Goal: Task Accomplishment & Management: Complete application form

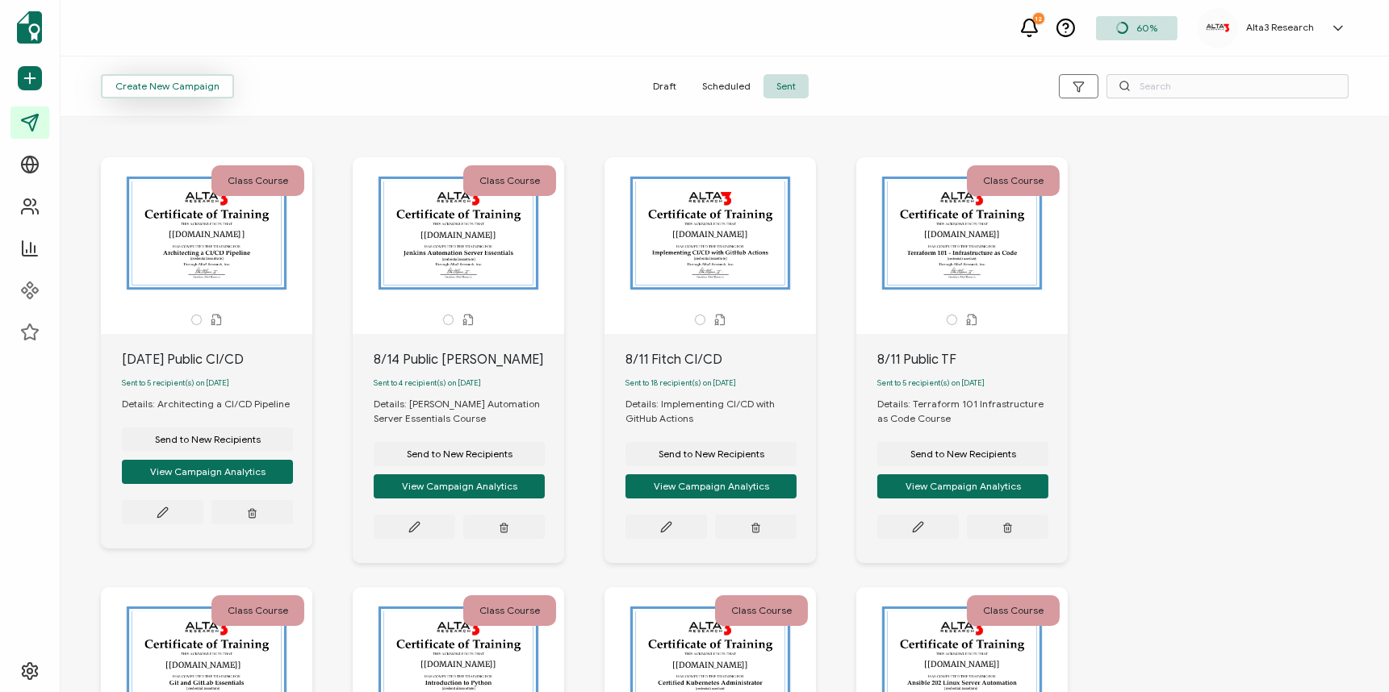
click at [174, 86] on span "Create New Campaign" at bounding box center [167, 87] width 104 height 10
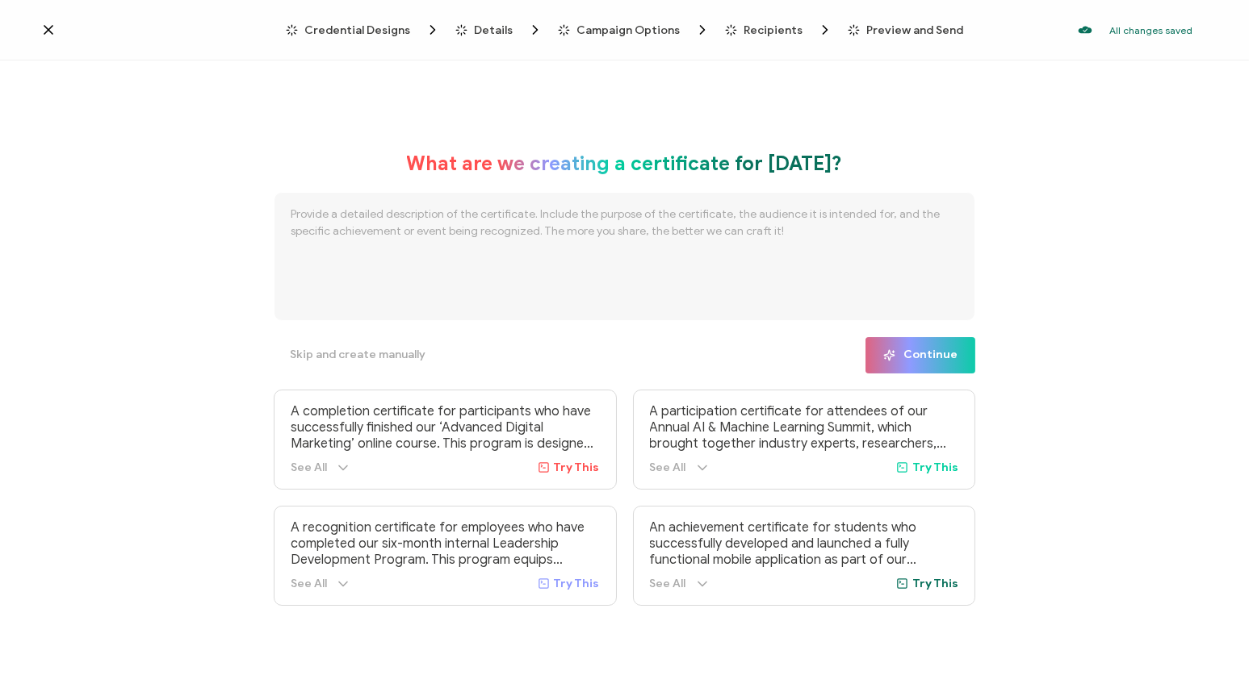
drag, startPoint x: 41, startPoint y: 117, endPoint x: 112, endPoint y: 102, distance: 72.5
click at [44, 118] on div "What are we creating a certificate for [DATE]? Skip and create manually Continu…" at bounding box center [624, 379] width 1249 height 636
click at [374, 355] on span "Skip and create manually" at bounding box center [358, 354] width 136 height 11
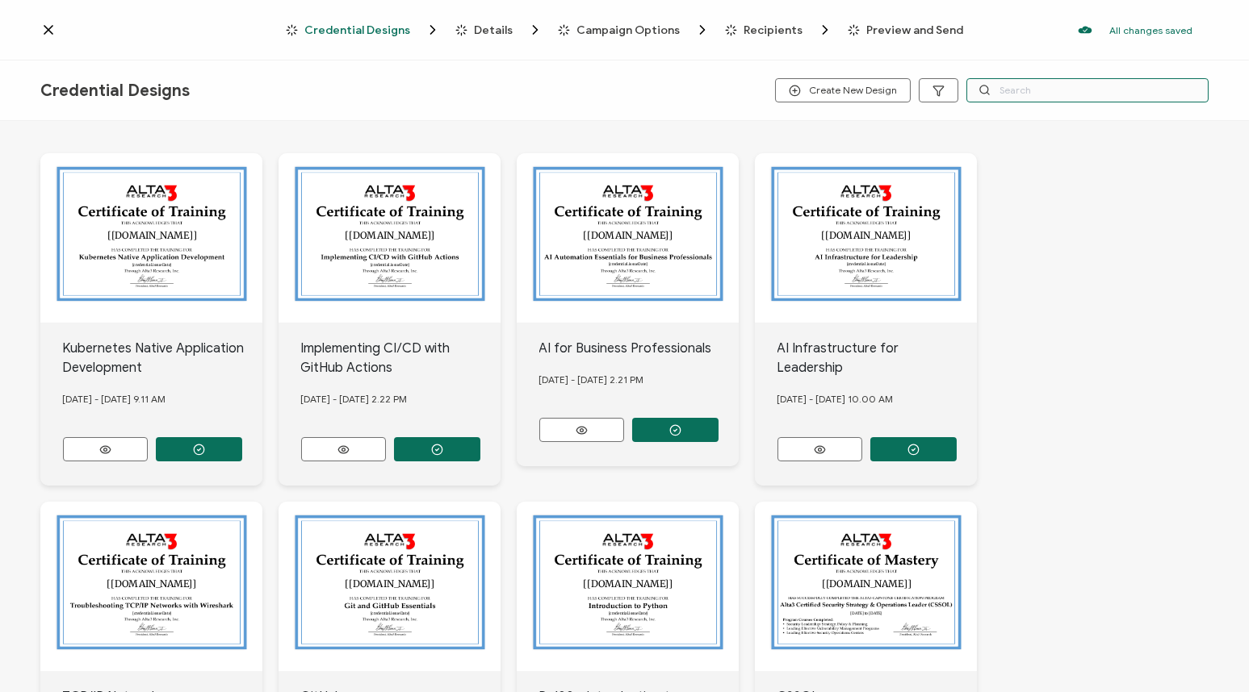
click at [1066, 88] on input "text" at bounding box center [1087, 90] width 242 height 24
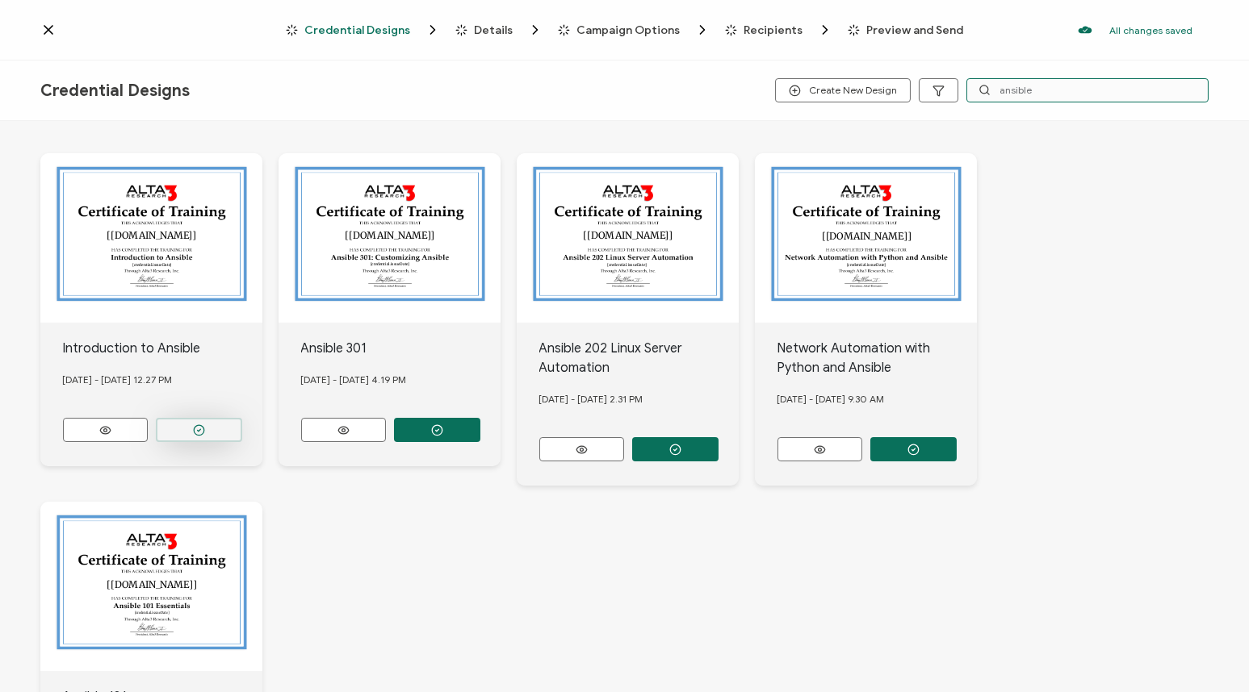
type input "ansible"
click at [218, 424] on button "button" at bounding box center [199, 430] width 86 height 24
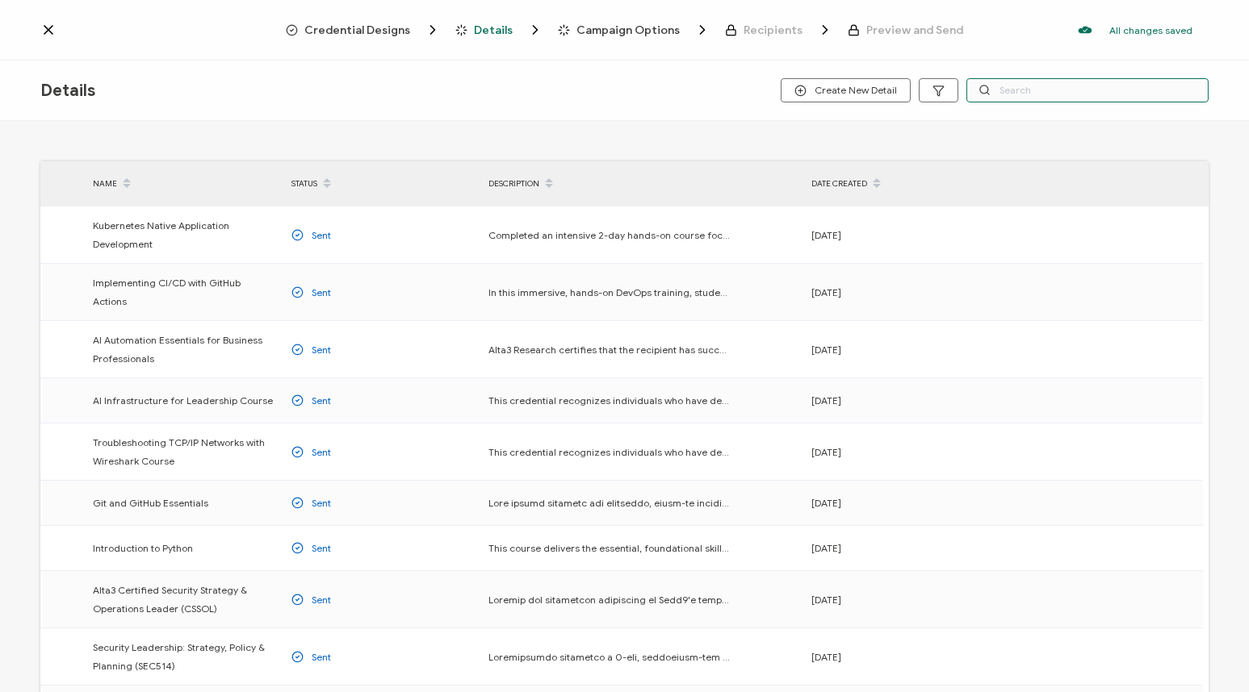
click at [1120, 86] on input "text" at bounding box center [1087, 90] width 242 height 24
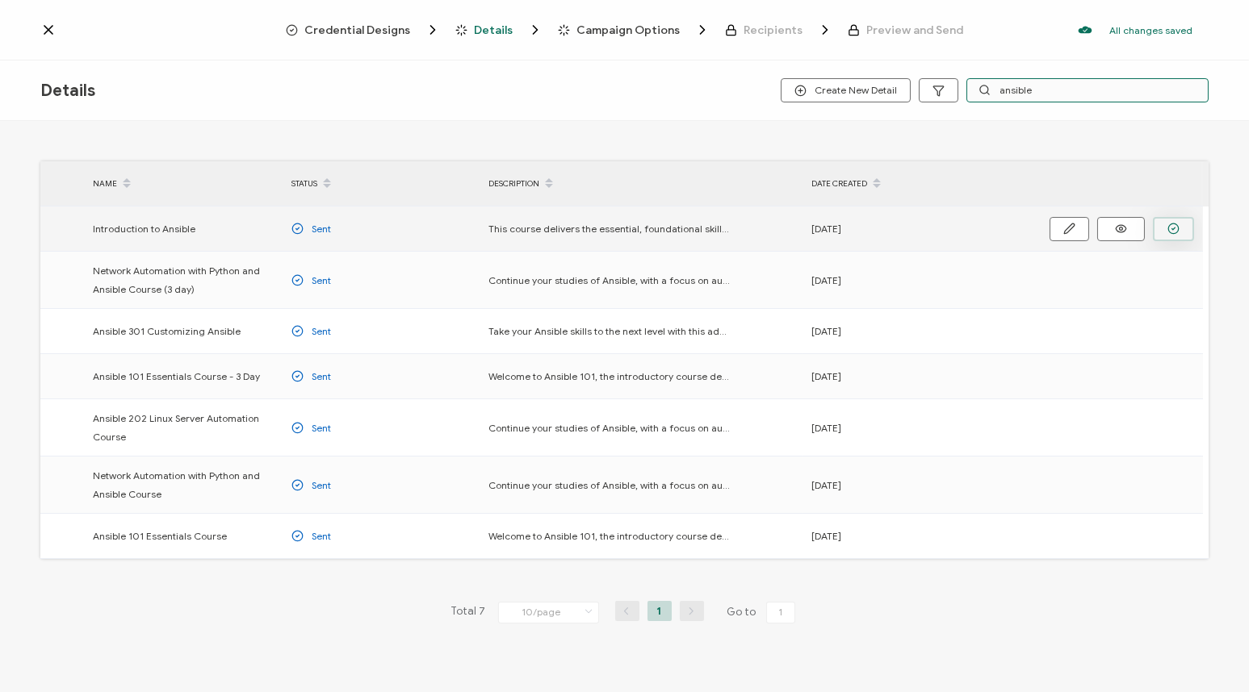
type input "ansible"
click at [1172, 231] on icon "button" at bounding box center [1173, 229] width 12 height 12
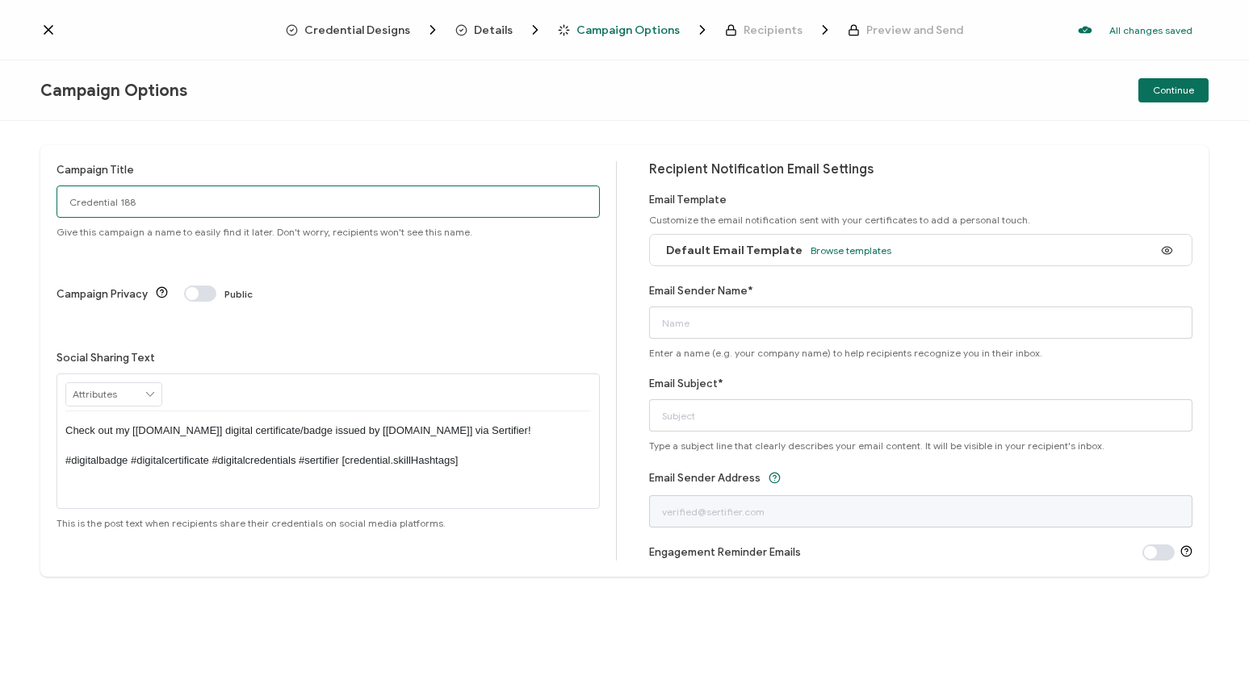
drag, startPoint x: 81, startPoint y: 199, endPoint x: 358, endPoint y: 210, distance: 277.8
click at [0, 202] on html "Credential Designs Details Campaign Options Recipients Preview and Send All cha…" at bounding box center [624, 346] width 1249 height 692
type input "[DATE] Public Ans100"
click at [814, 250] on span "Browse templates" at bounding box center [850, 251] width 81 height 12
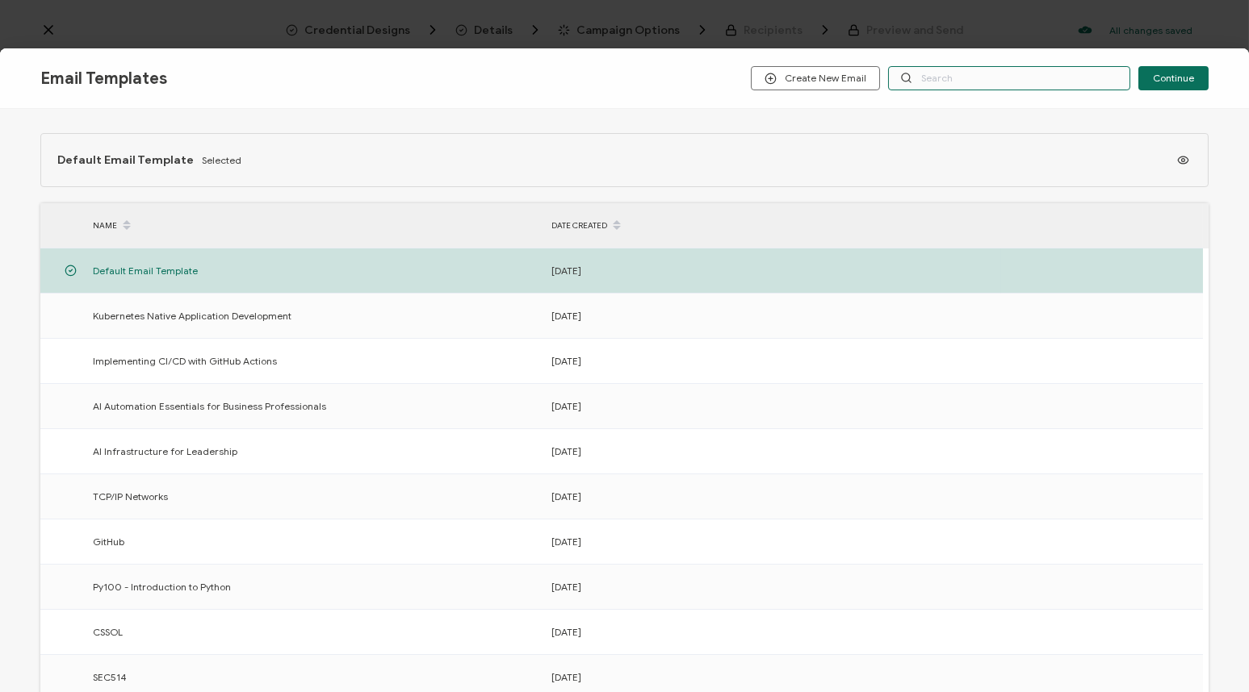
click at [945, 69] on input "text" at bounding box center [1009, 78] width 242 height 24
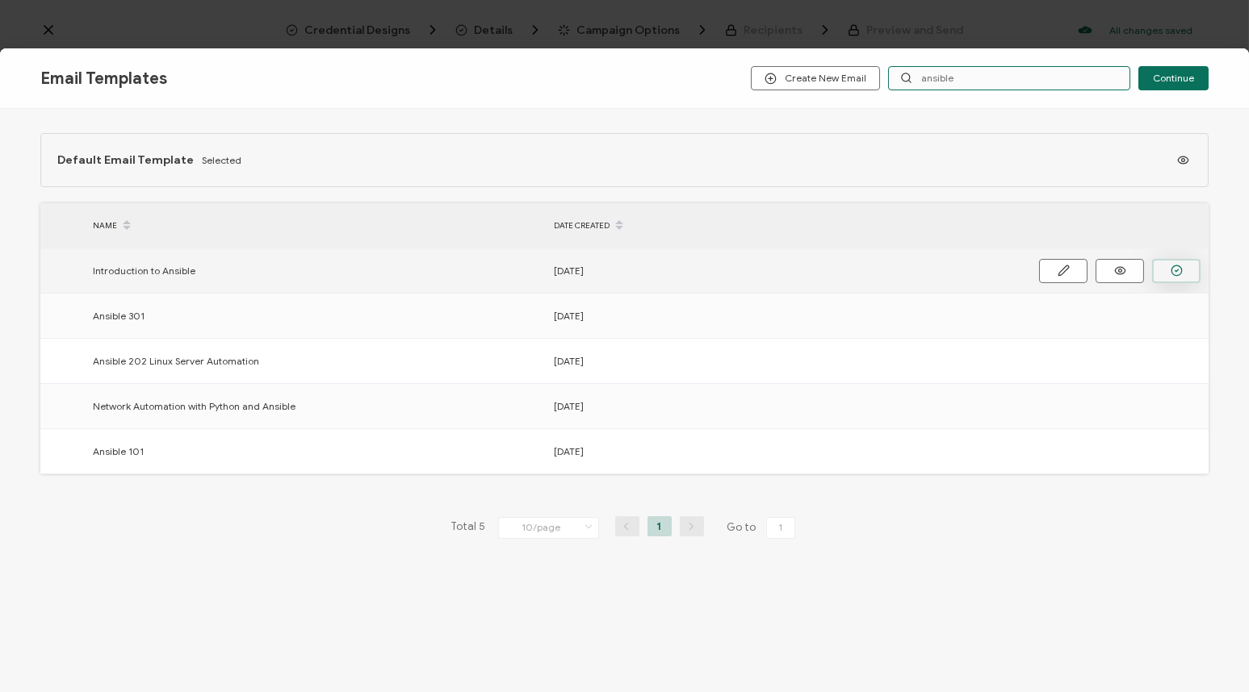
type input "ansible"
click at [1170, 269] on icon "button" at bounding box center [1176, 271] width 12 height 12
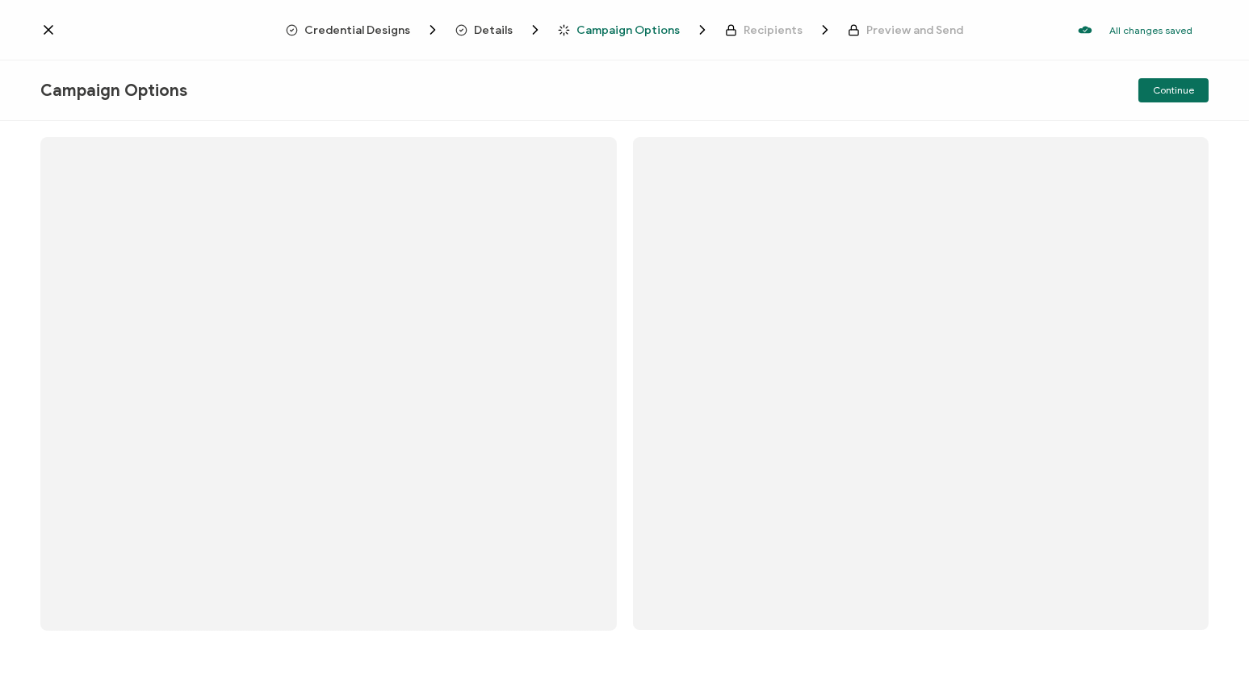
click at [871, 324] on div at bounding box center [624, 346] width 1249 height 692
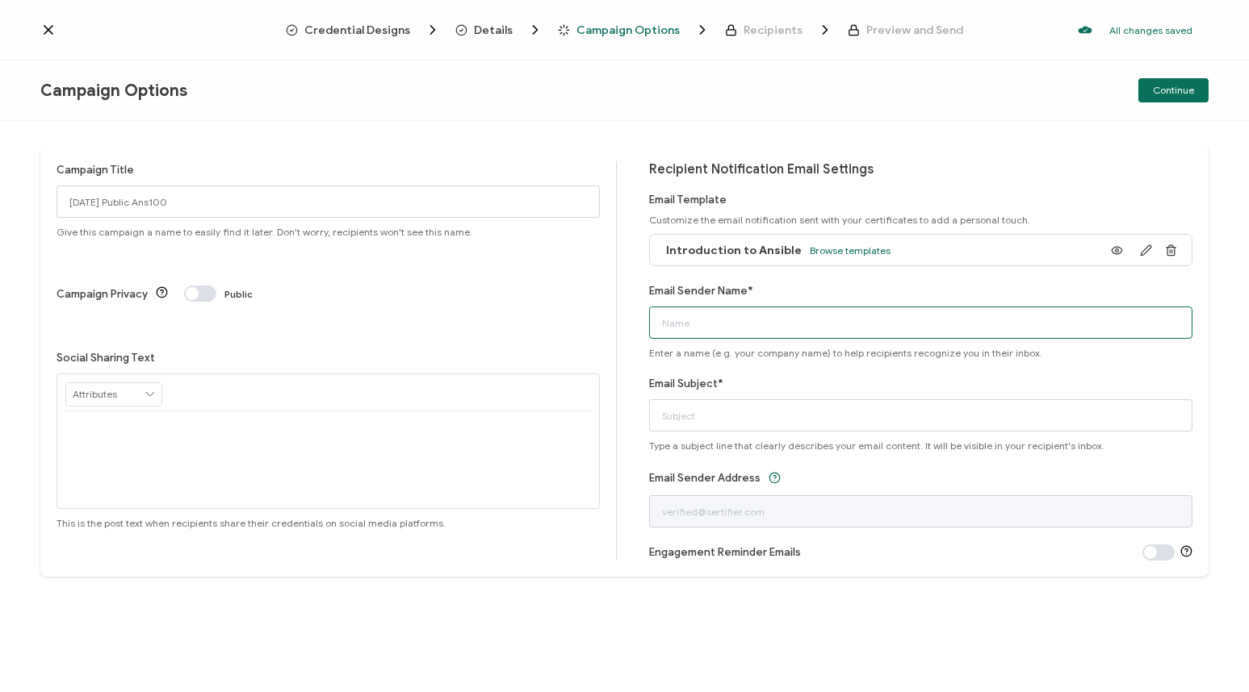
click at [895, 318] on input "Email Sender Name*" at bounding box center [920, 323] width 543 height 32
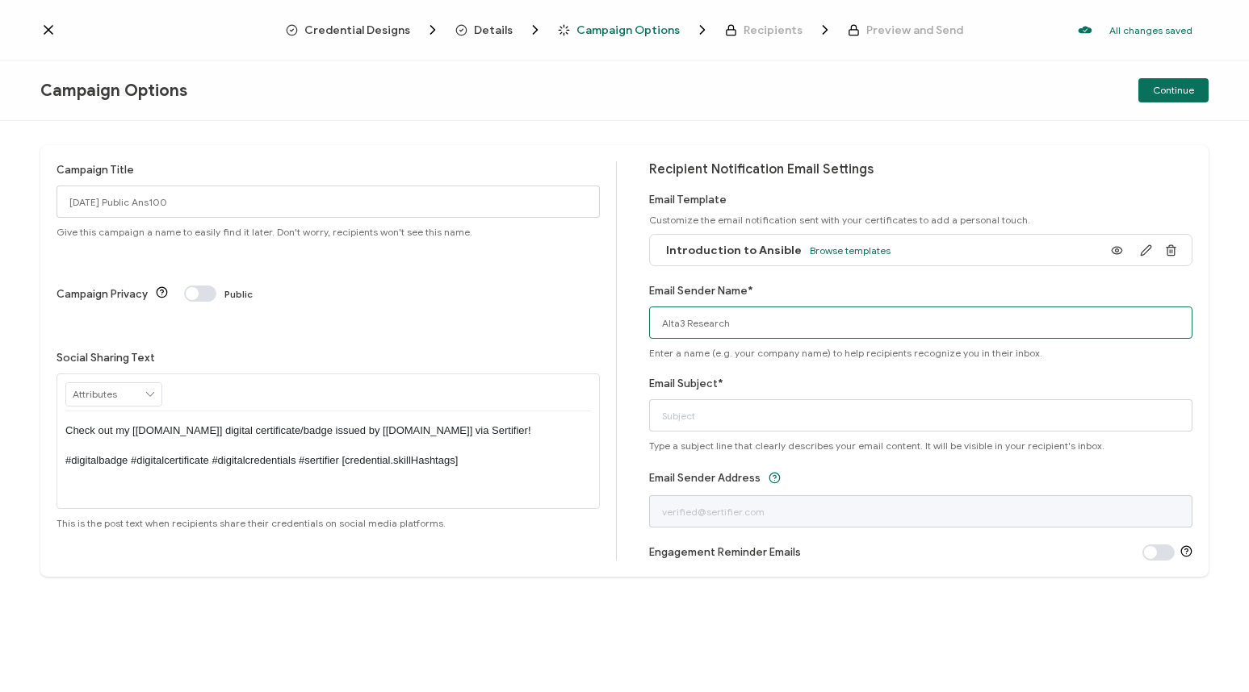
type input "Alta3 Research"
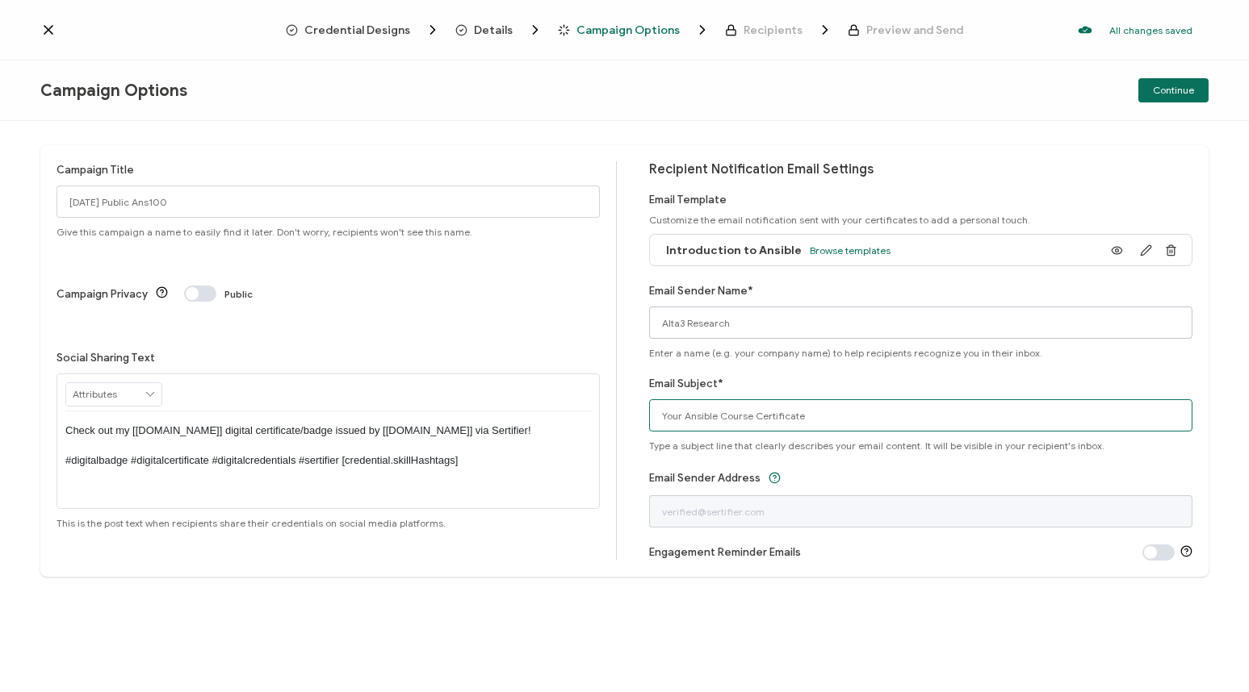
type input "Your Ansible Course Certificate"
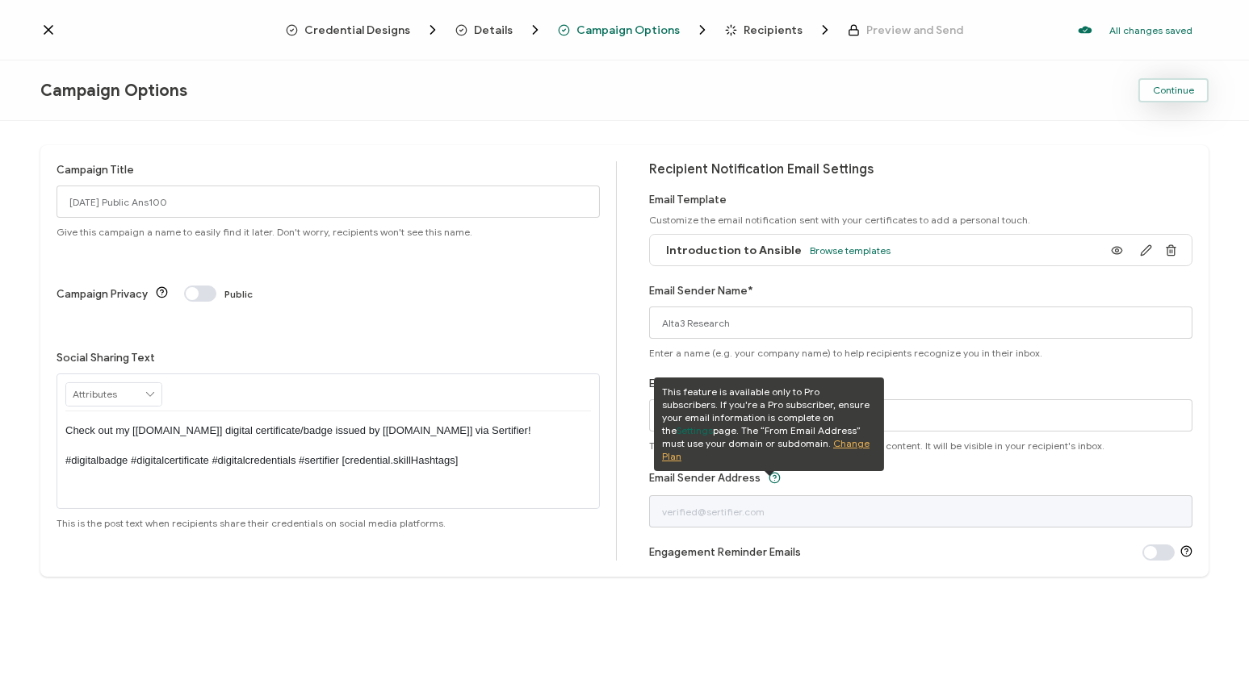
click at [1180, 89] on span "Continue" at bounding box center [1172, 91] width 41 height 10
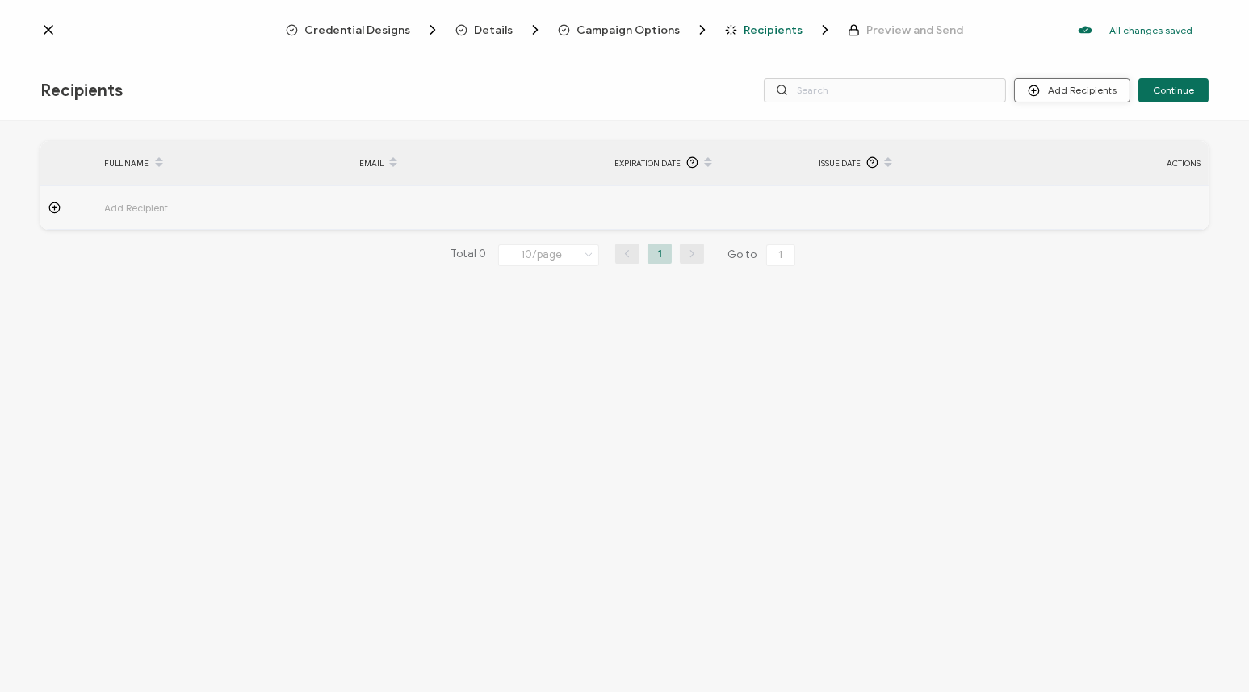
click at [1098, 90] on button "Add Recipients" at bounding box center [1072, 90] width 116 height 24
click at [1089, 123] on li "Upload Recipients" at bounding box center [1095, 134] width 151 height 27
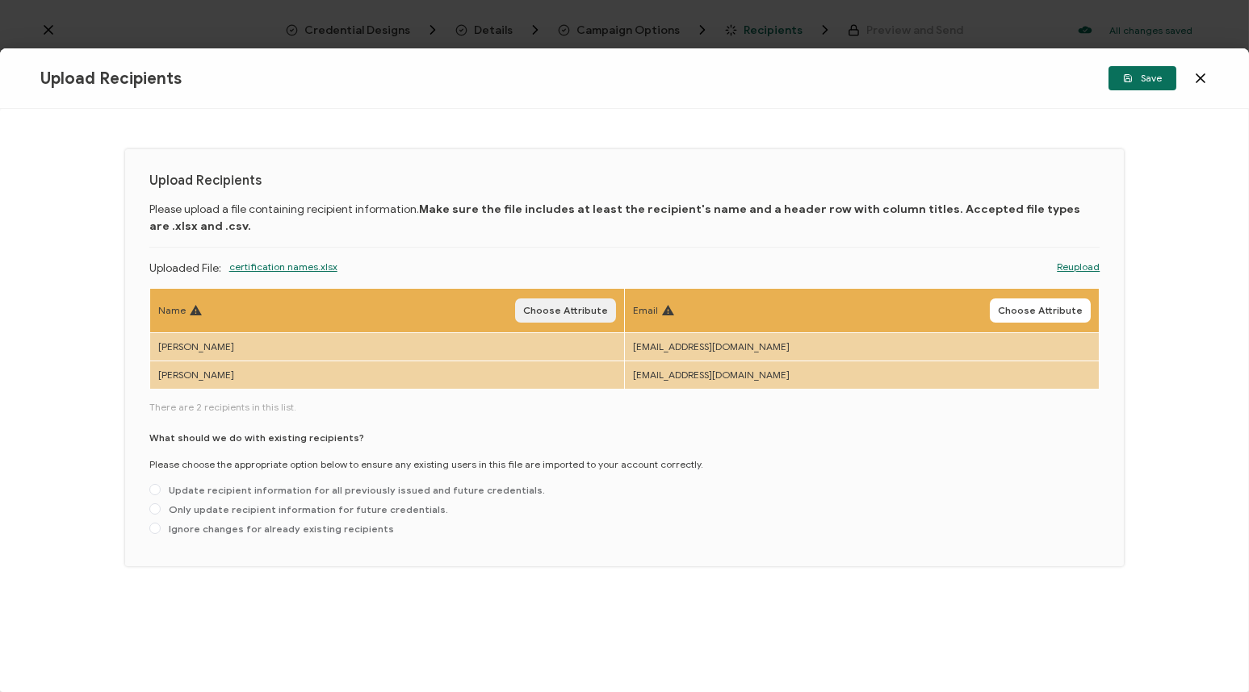
click at [592, 306] on span "Choose Attribute" at bounding box center [565, 311] width 85 height 10
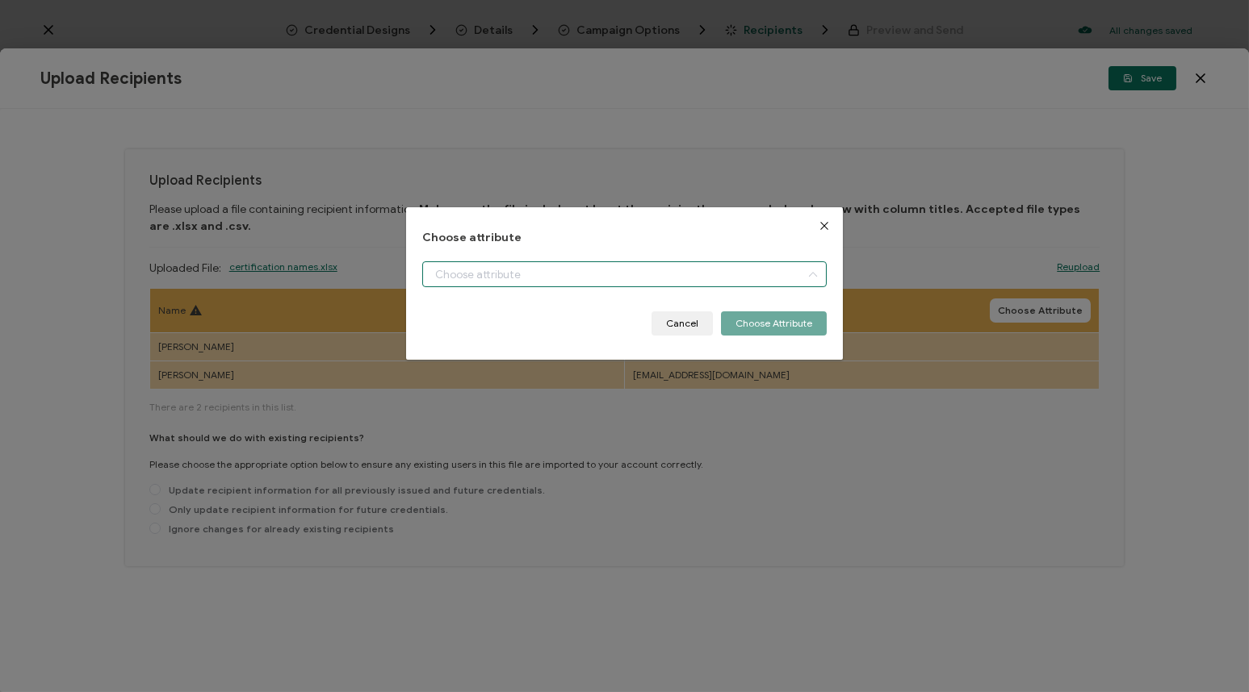
click at [560, 270] on input "dialog" at bounding box center [624, 274] width 404 height 26
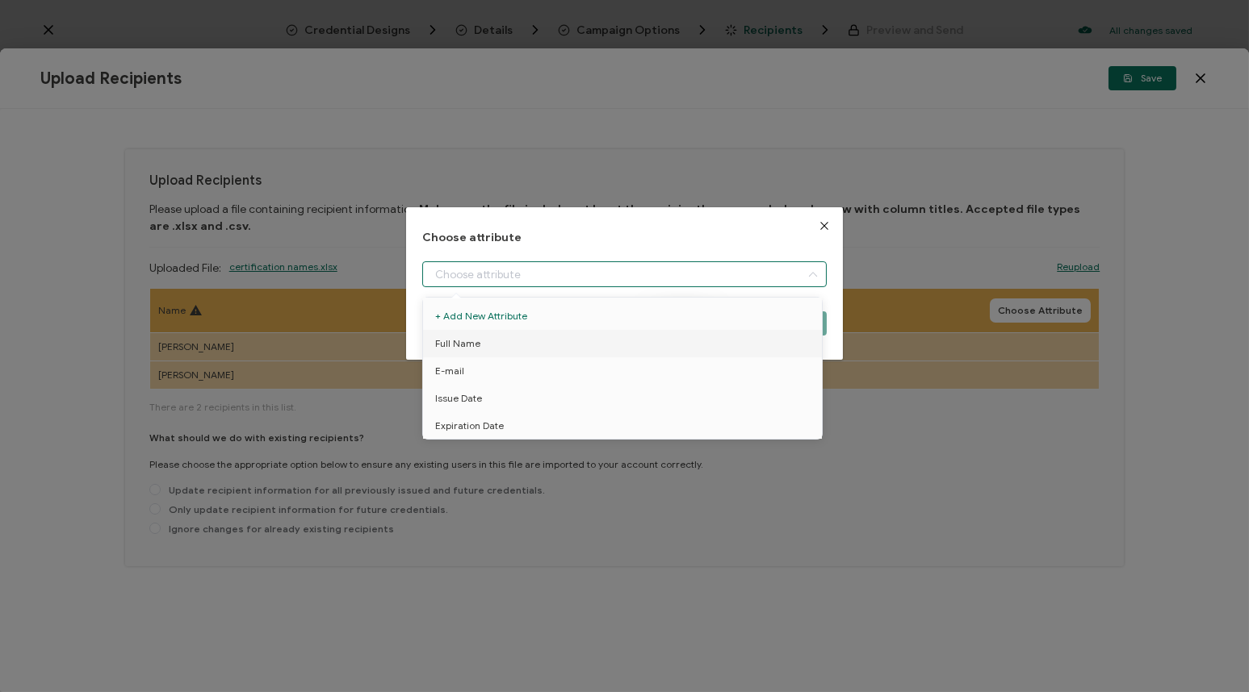
drag, startPoint x: 550, startPoint y: 338, endPoint x: 694, endPoint y: 334, distance: 144.5
click at [550, 339] on li "Full Name" at bounding box center [625, 343] width 412 height 27
type input "Full Name"
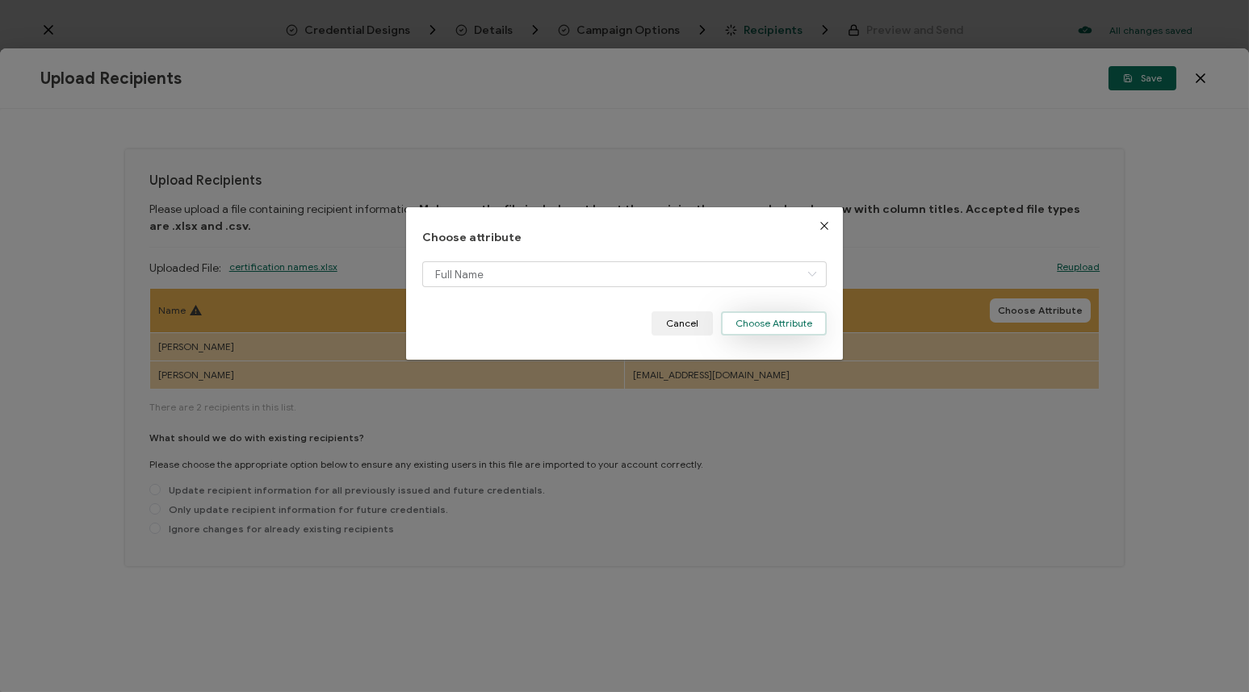
click at [803, 316] on button "Choose Attribute" at bounding box center [774, 324] width 106 height 24
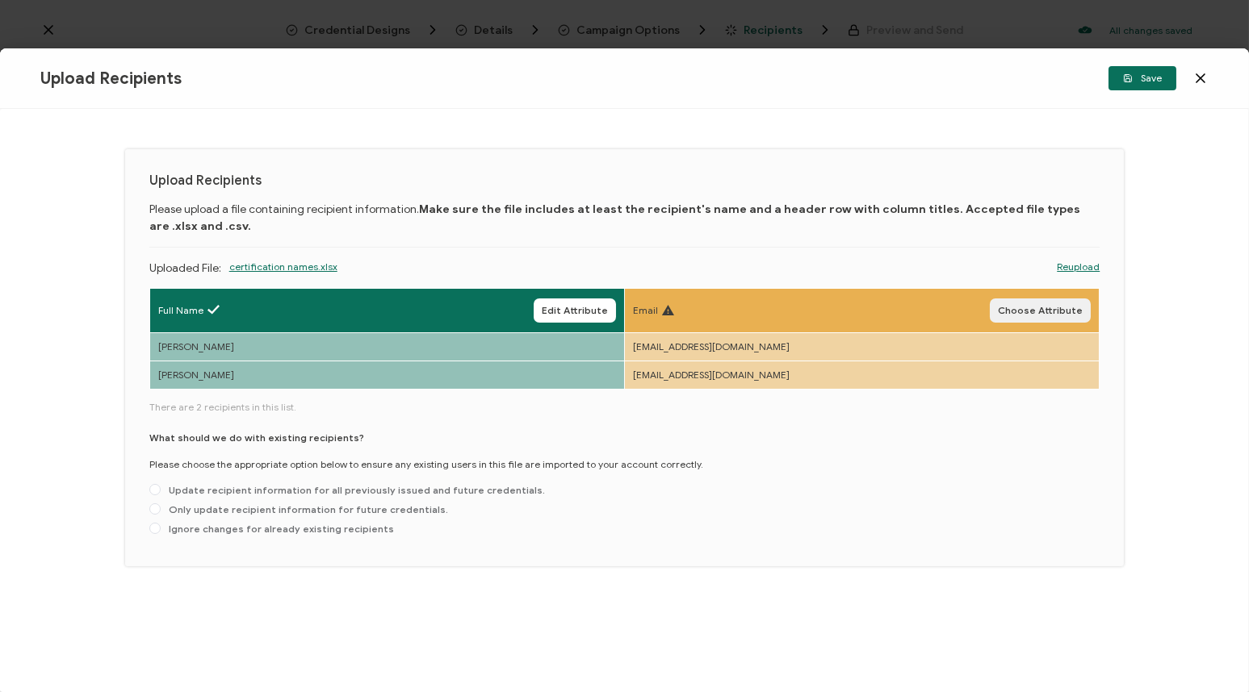
click at [1030, 310] on span "Choose Attribute" at bounding box center [1040, 311] width 85 height 10
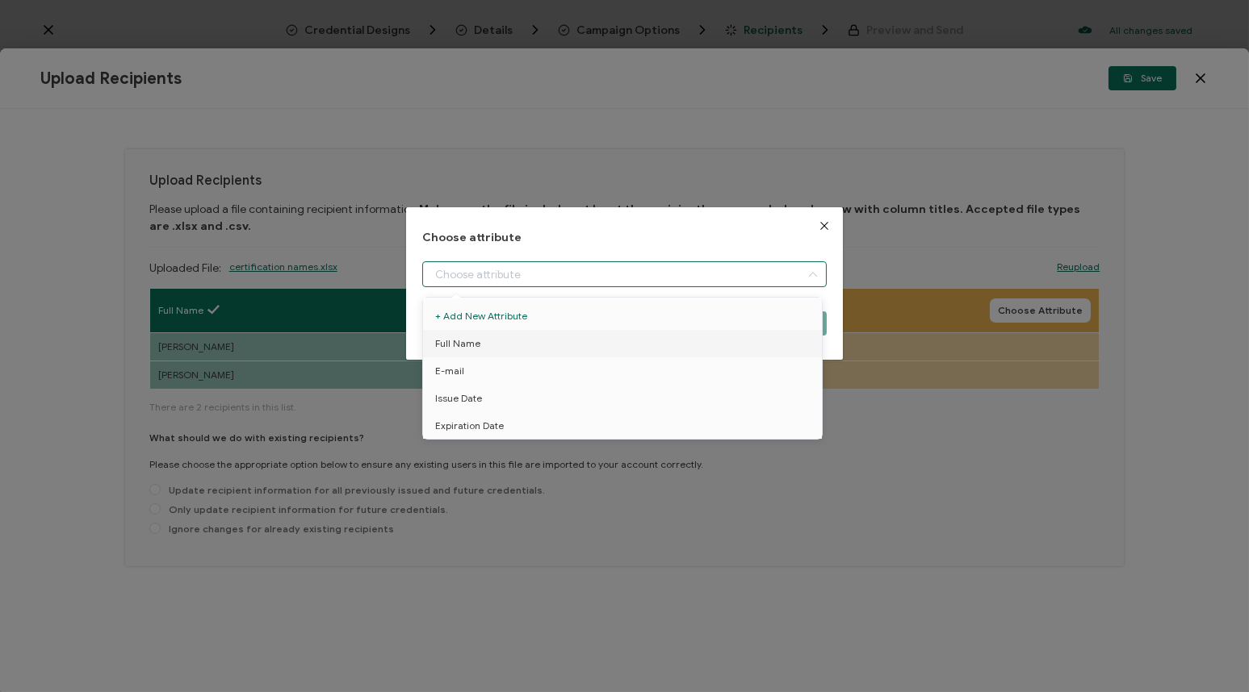
click at [726, 275] on input "dialog" at bounding box center [624, 274] width 404 height 26
click at [577, 369] on li "E-mail" at bounding box center [625, 371] width 412 height 27
type input "E-mail"
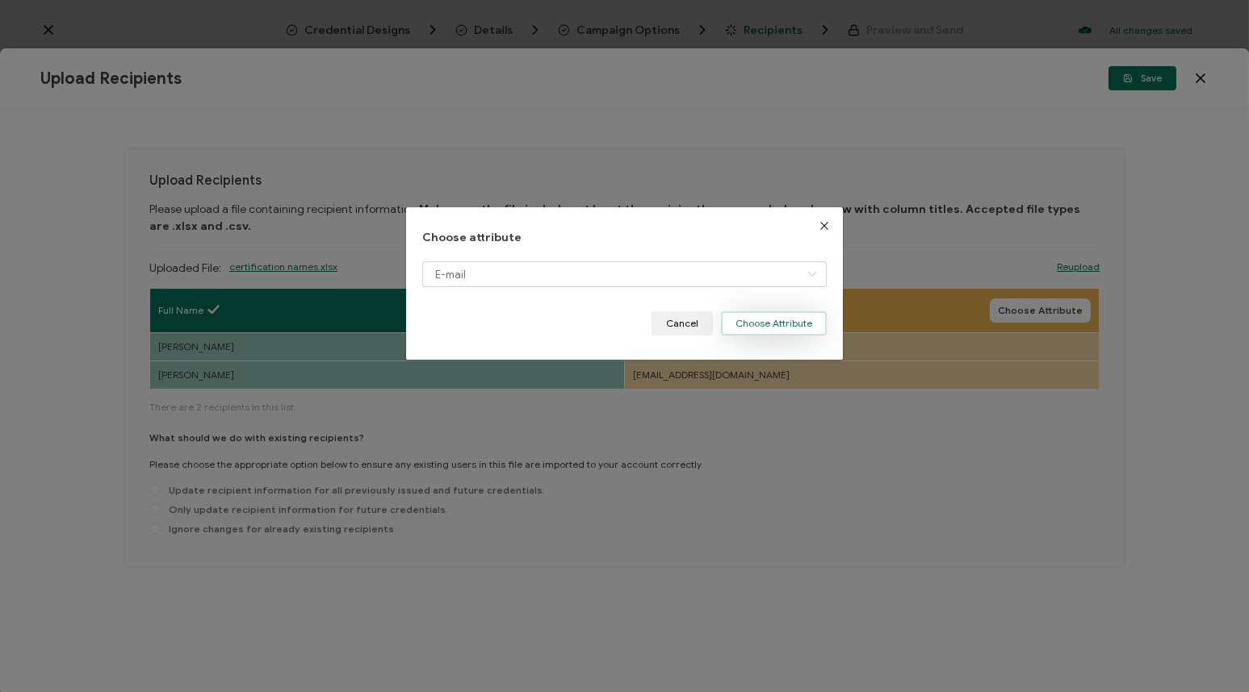
click at [800, 316] on button "Choose Attribute" at bounding box center [774, 324] width 106 height 24
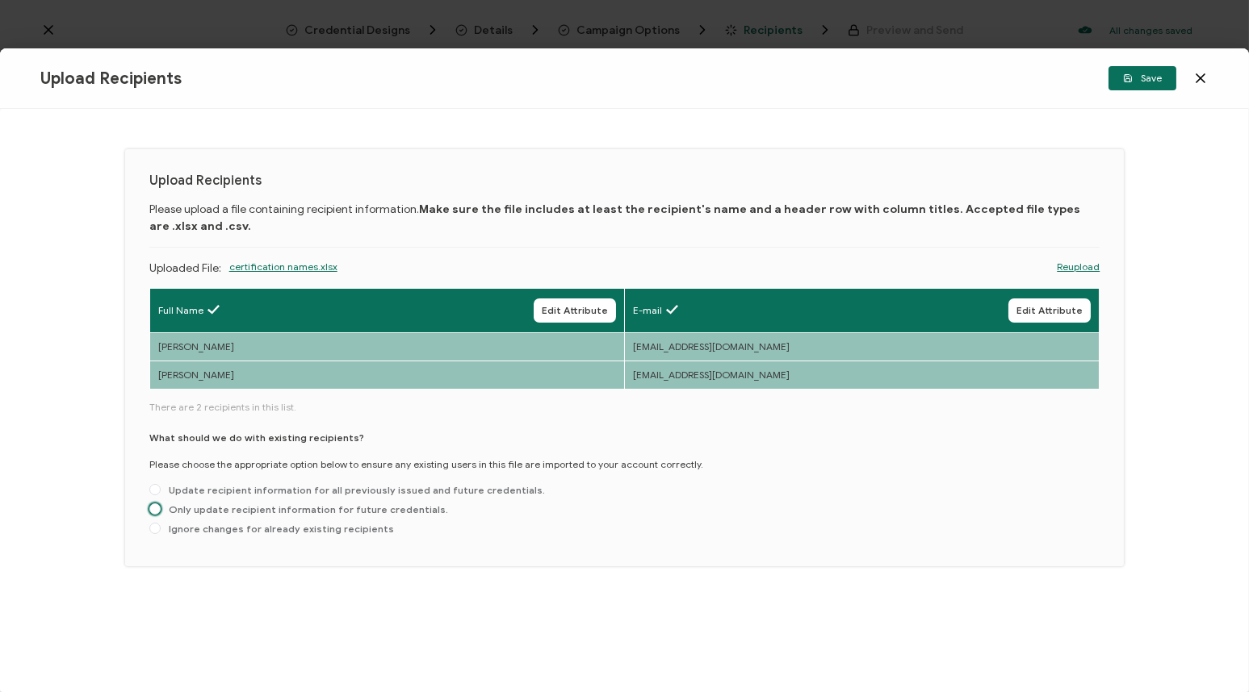
click at [368, 506] on span "Only update recipient information for future credentials." at bounding box center [304, 510] width 287 height 12
click at [161, 506] on input "Only update recipient information for future credentials." at bounding box center [154, 510] width 11 height 13
radio input "true"
click at [1148, 76] on span "Save" at bounding box center [1142, 78] width 39 height 10
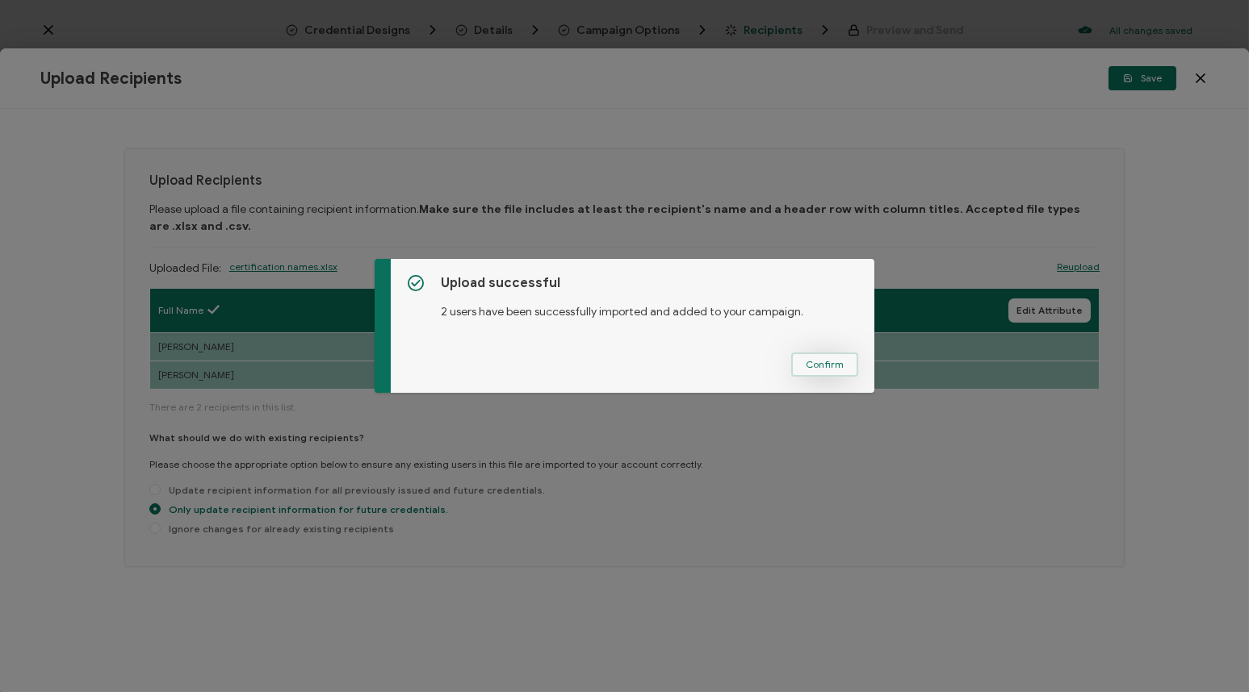
click at [825, 365] on span "Confirm" at bounding box center [824, 365] width 38 height 10
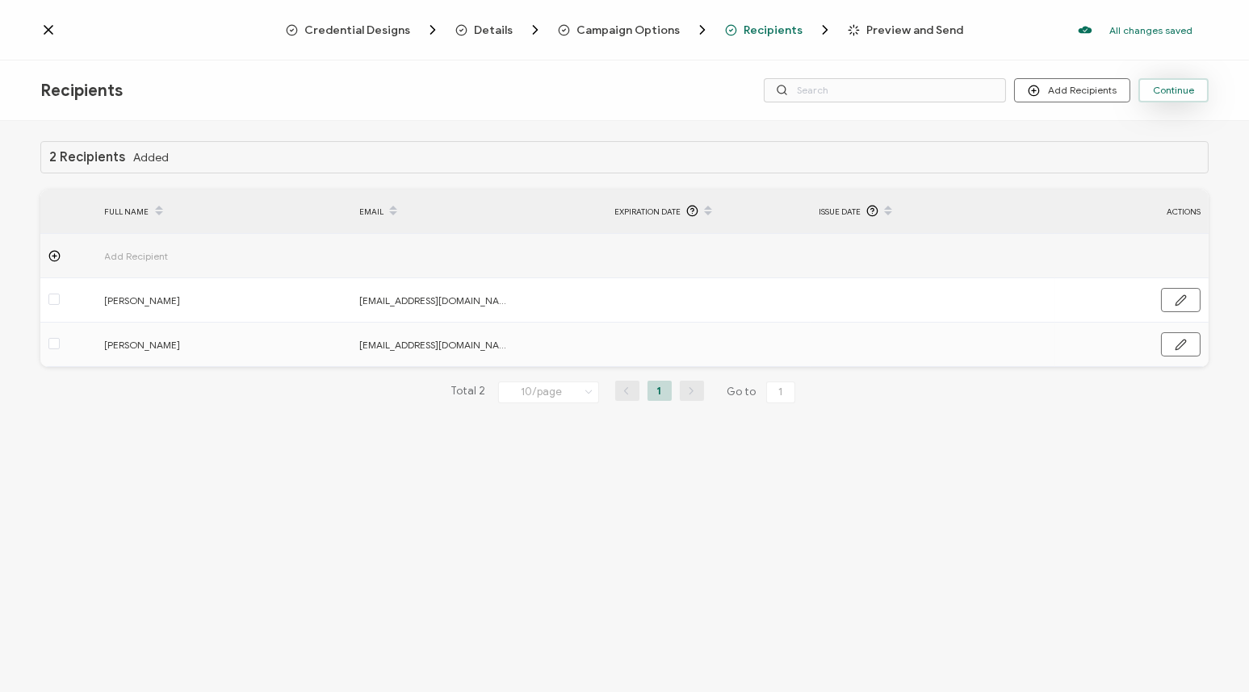
click at [1168, 88] on span "Continue" at bounding box center [1172, 91] width 41 height 10
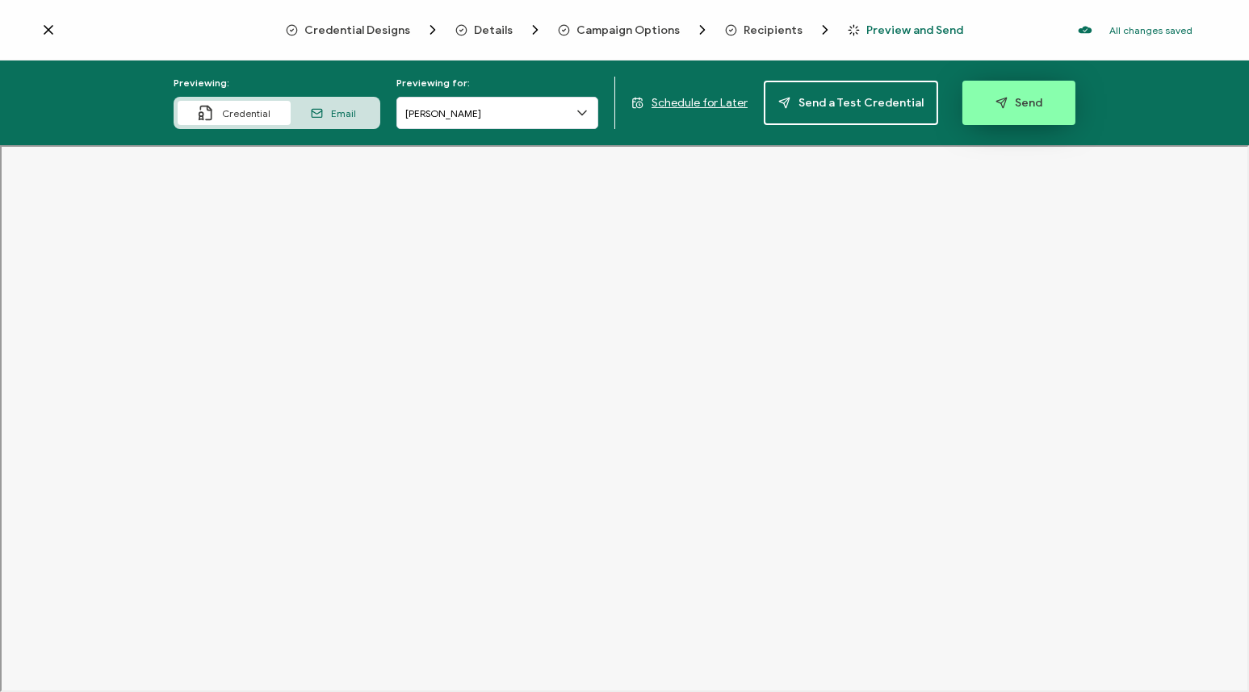
click at [1023, 105] on span "Send" at bounding box center [1019, 103] width 48 height 12
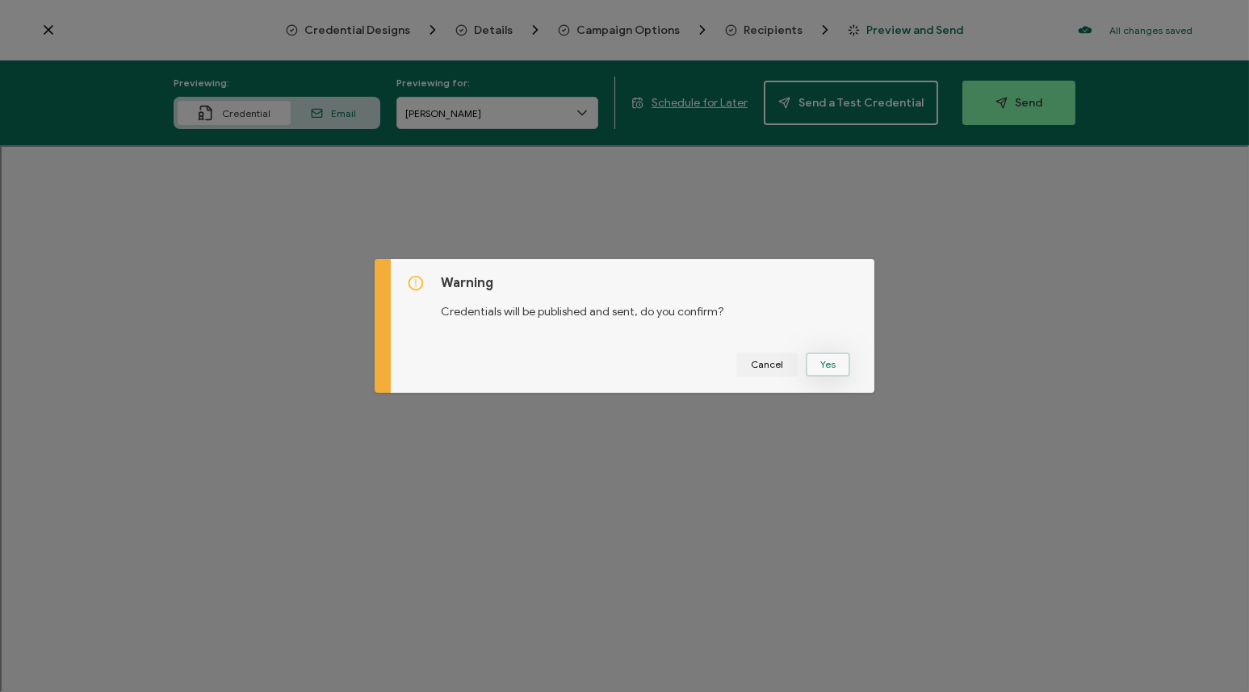
click at [837, 365] on button "Yes" at bounding box center [827, 365] width 44 height 24
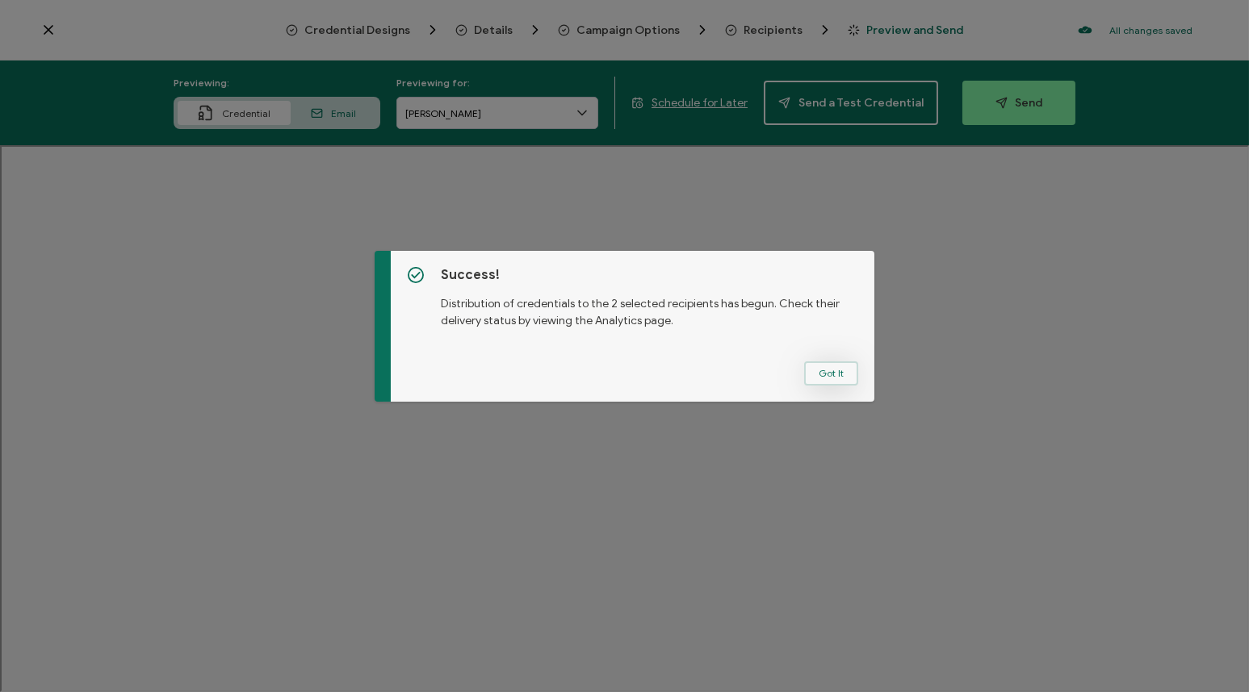
click at [828, 376] on button "Got It" at bounding box center [831, 374] width 54 height 24
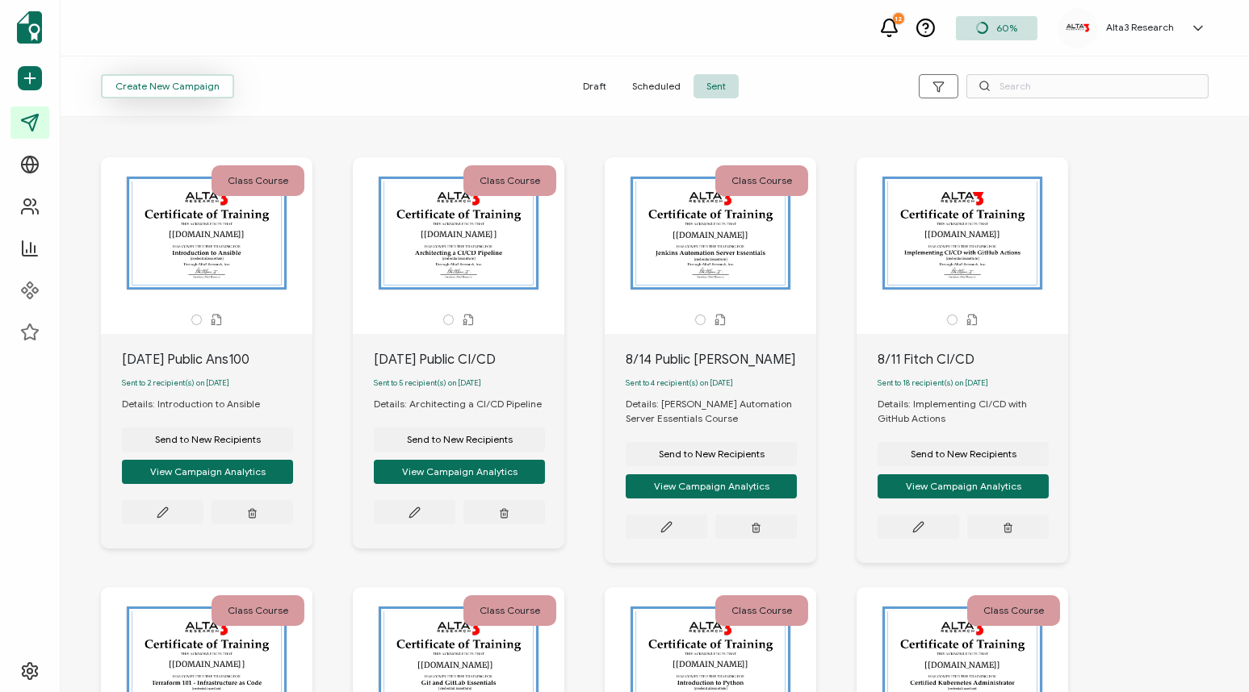
click at [171, 84] on span "Create New Campaign" at bounding box center [167, 87] width 104 height 10
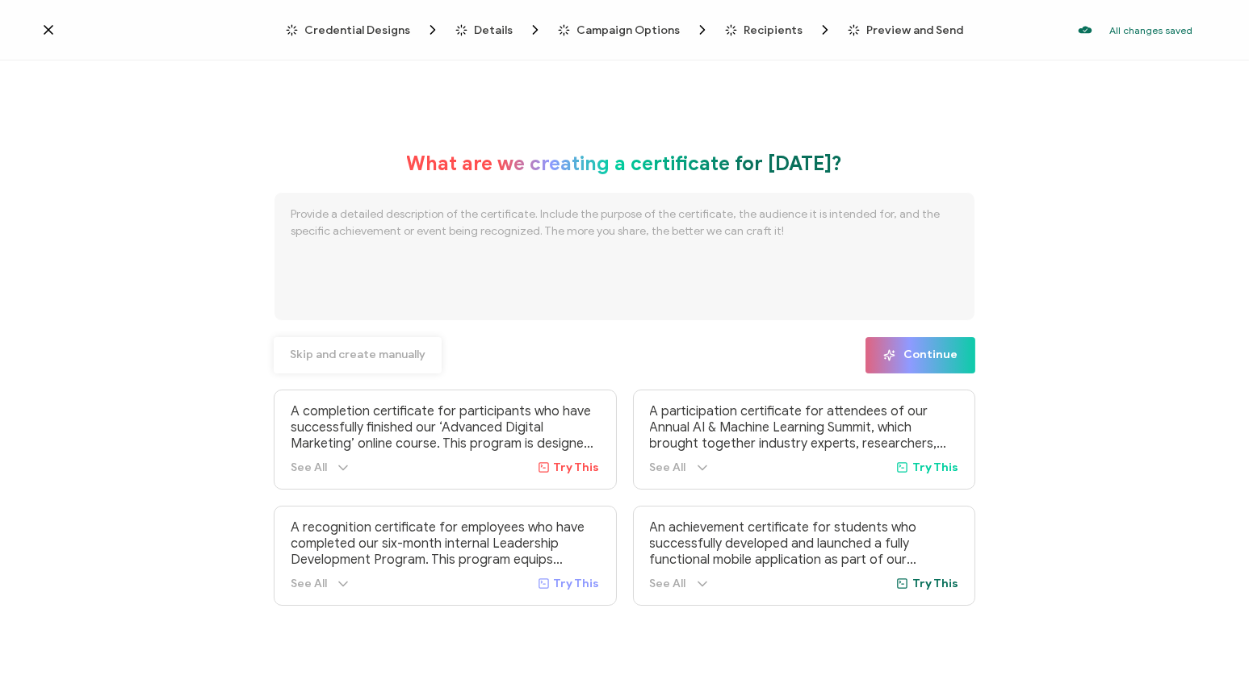
click at [374, 352] on span "Skip and create manually" at bounding box center [358, 354] width 136 height 11
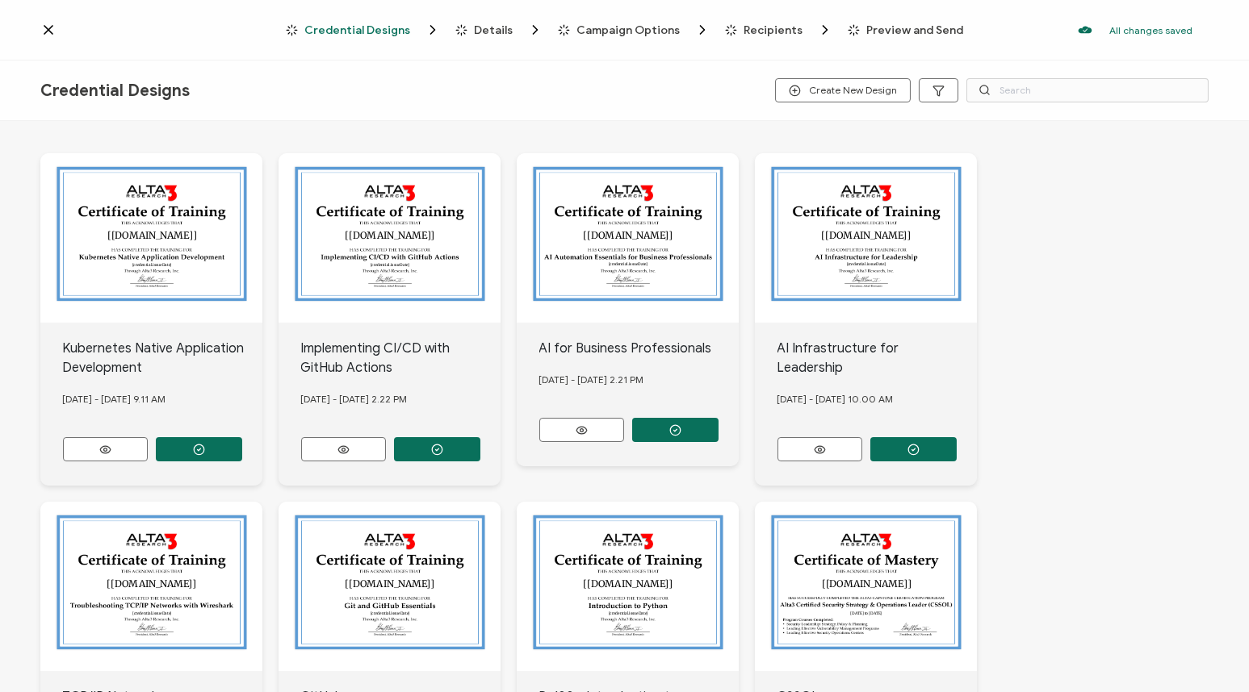
click at [0, 163] on div "The recipient’s full name, which will be automatically filled based on the info…" at bounding box center [624, 408] width 1249 height 575
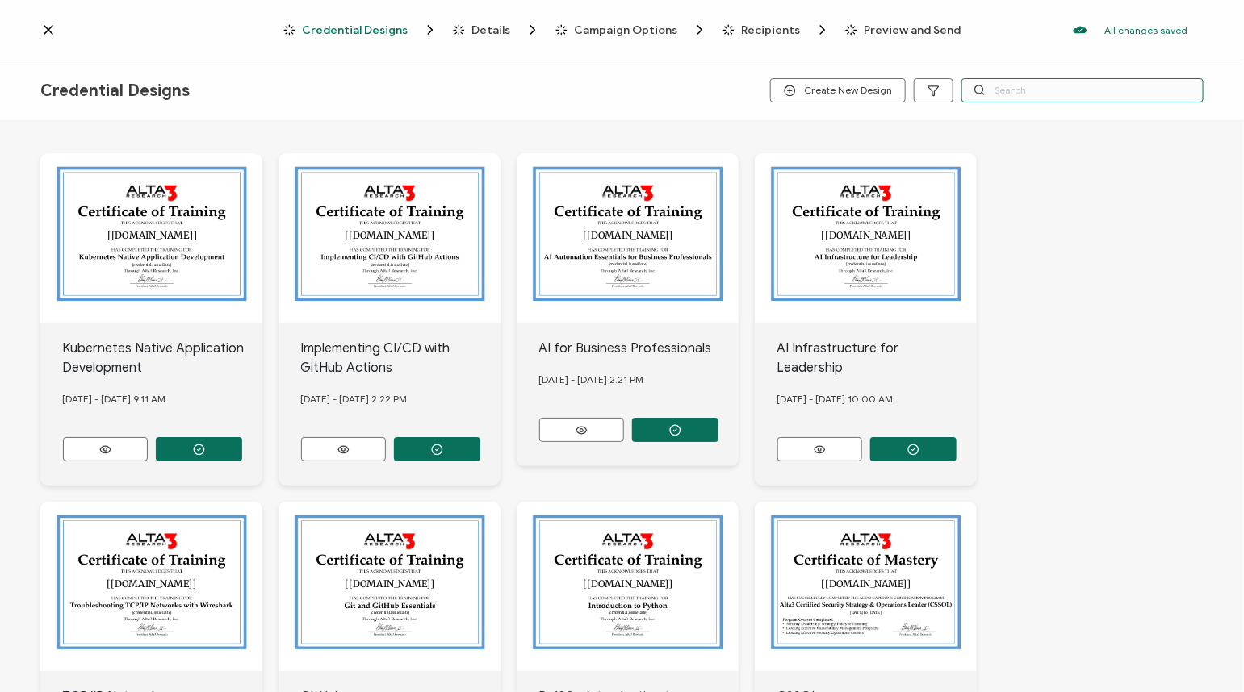
click at [1049, 85] on input "text" at bounding box center [1082, 90] width 242 height 24
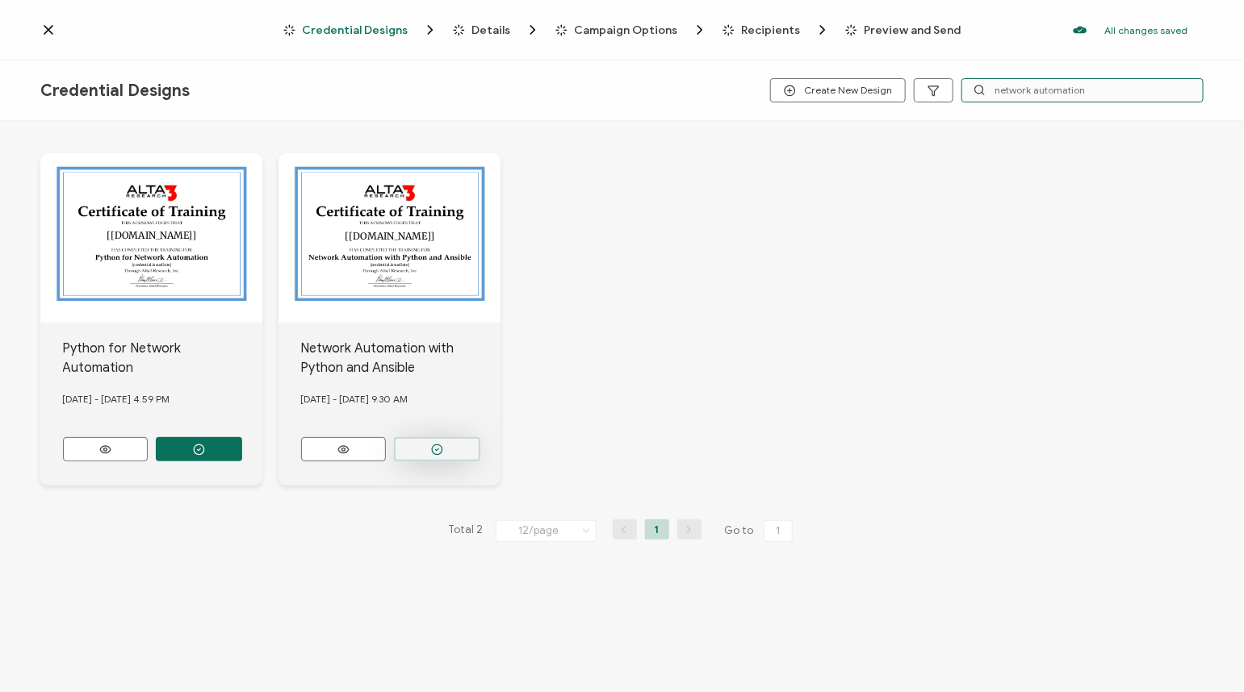
type input "network automation"
click at [242, 449] on button "button" at bounding box center [199, 449] width 86 height 24
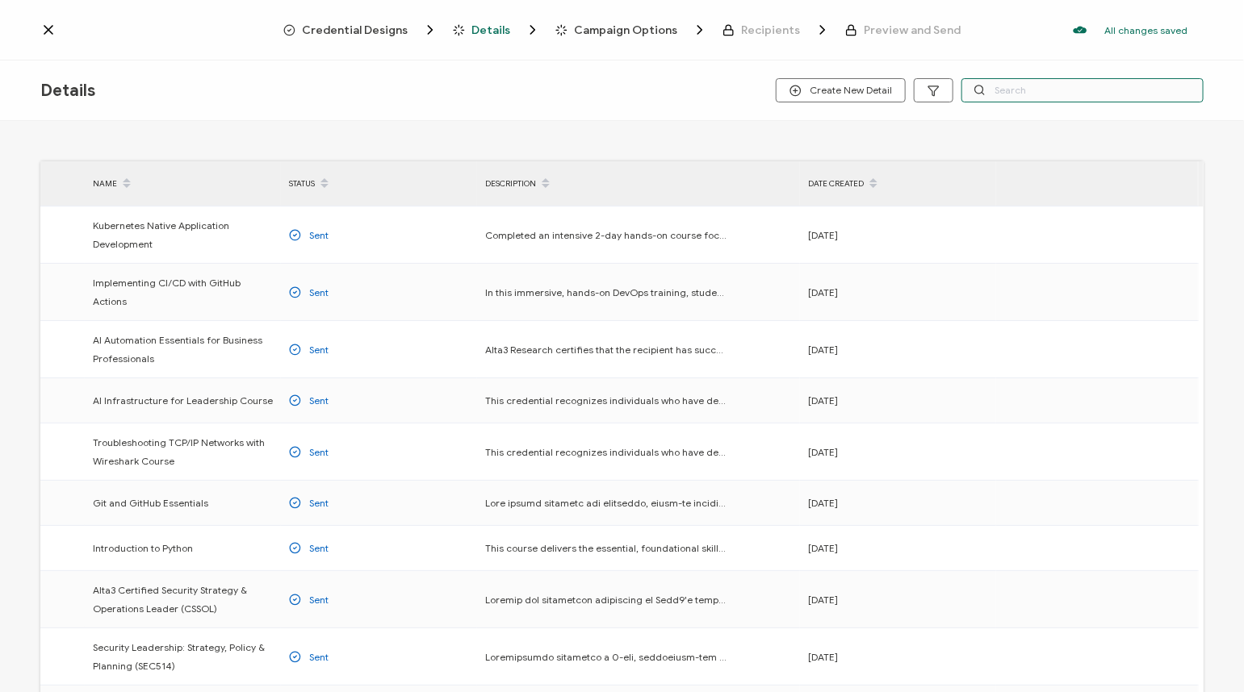
click at [996, 82] on input "text" at bounding box center [1082, 90] width 242 height 24
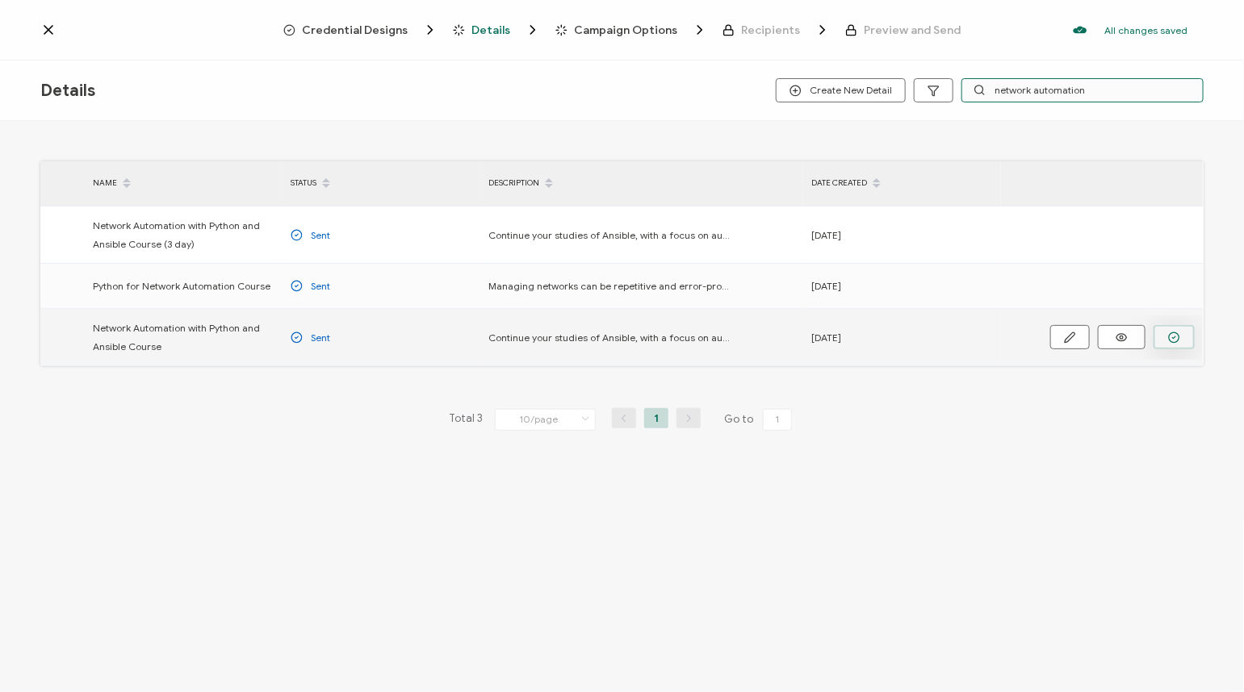
type input "network automation"
click at [0, 0] on icon "button" at bounding box center [0, 0] width 0 height 0
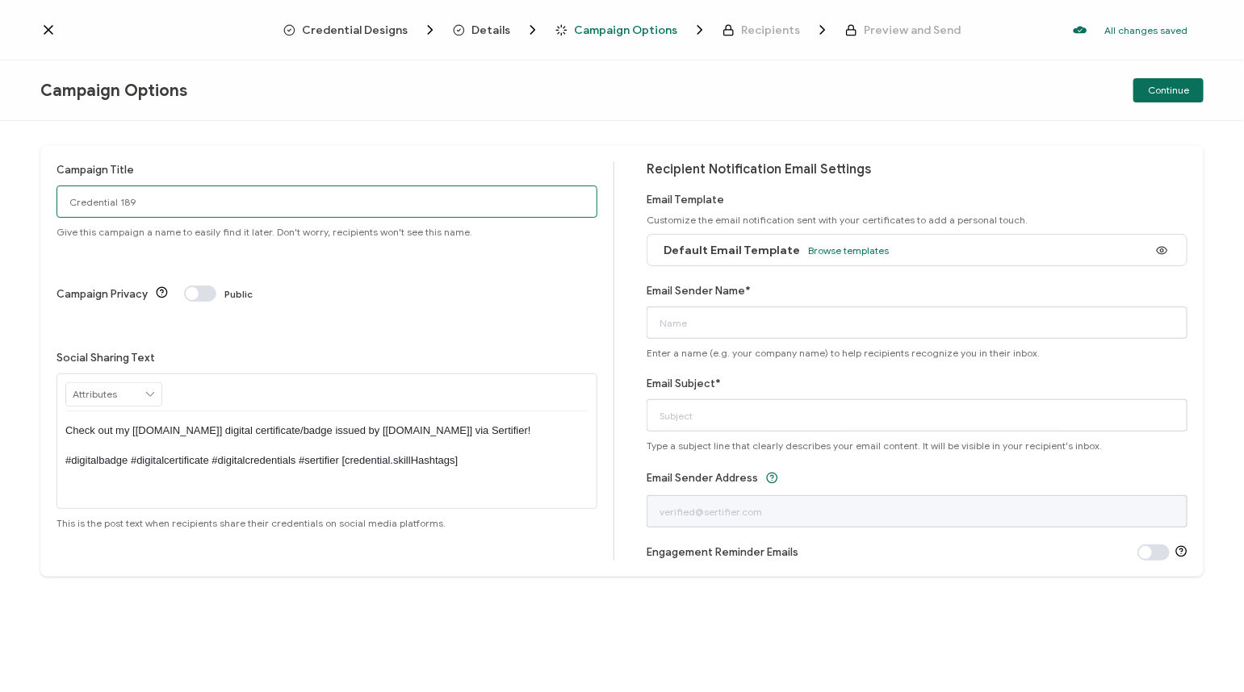
drag, startPoint x: 223, startPoint y: 207, endPoint x: 28, endPoint y: 207, distance: 194.5
click at [30, 207] on div "Campaign Title Credential 189 Give this campaign a name to easily find it later…" at bounding box center [622, 406] width 1244 height 571
type input "[DATE] Public NAPYP"
click at [852, 248] on span "Browse templates" at bounding box center [848, 251] width 81 height 12
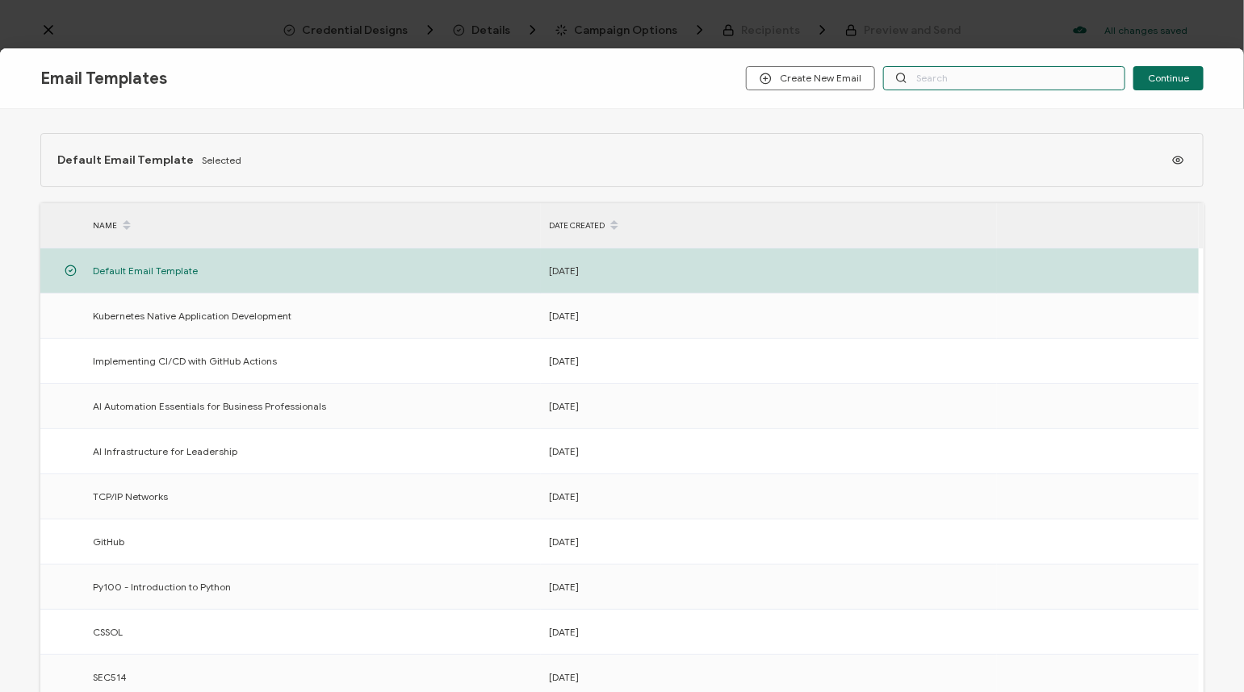
click at [960, 76] on input "text" at bounding box center [1004, 78] width 242 height 24
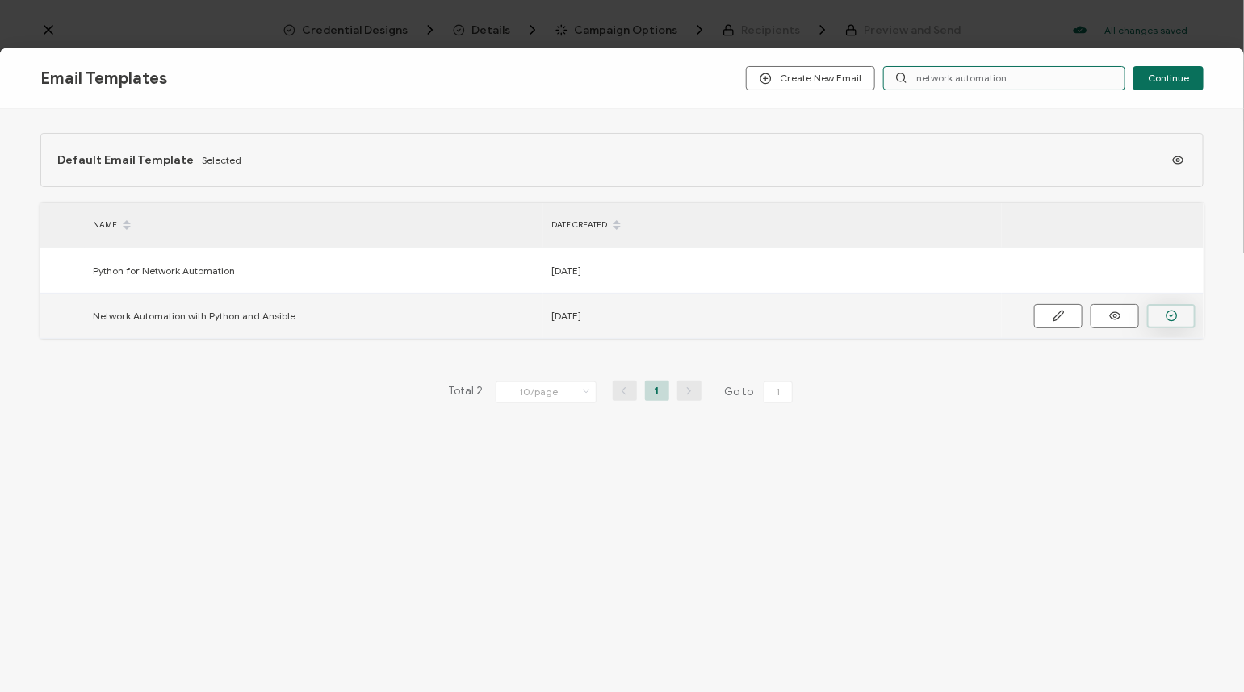
type input "network automation"
click at [1178, 315] on button "button" at bounding box center [1171, 316] width 48 height 24
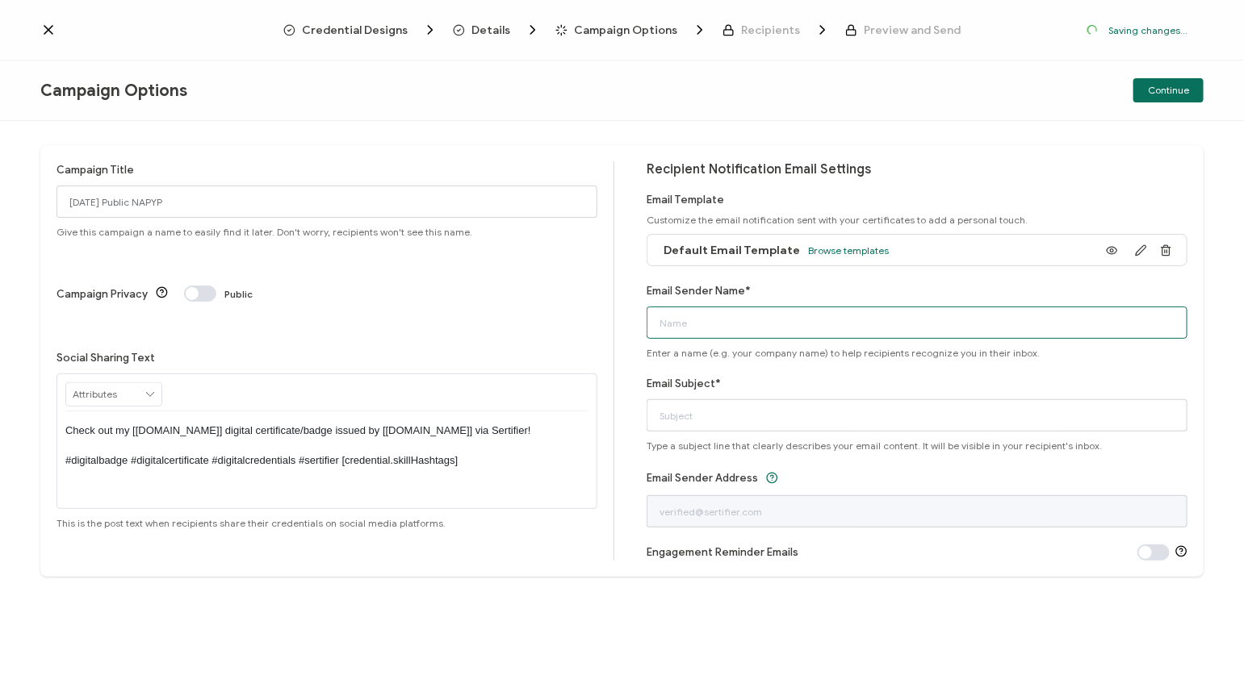
click at [884, 324] on input "Email Sender Name*" at bounding box center [916, 323] width 541 height 32
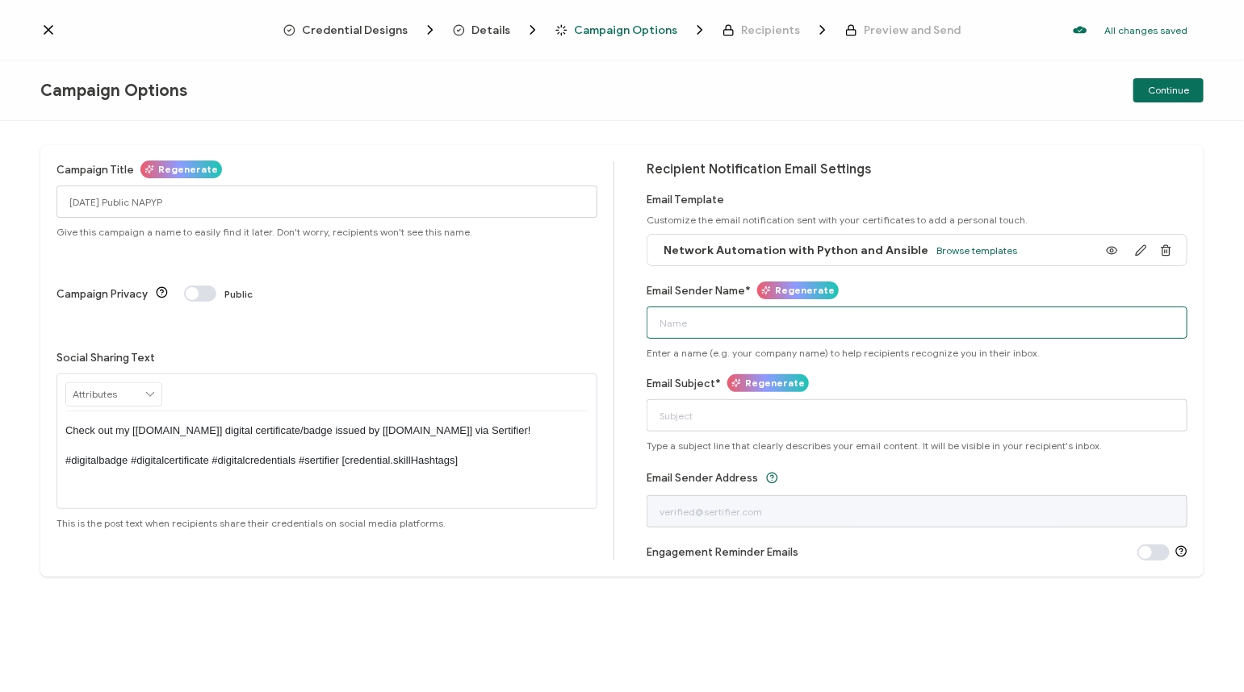
click at [884, 324] on input "Email Sender Name*" at bounding box center [916, 323] width 541 height 32
type input "Alta3 Research"
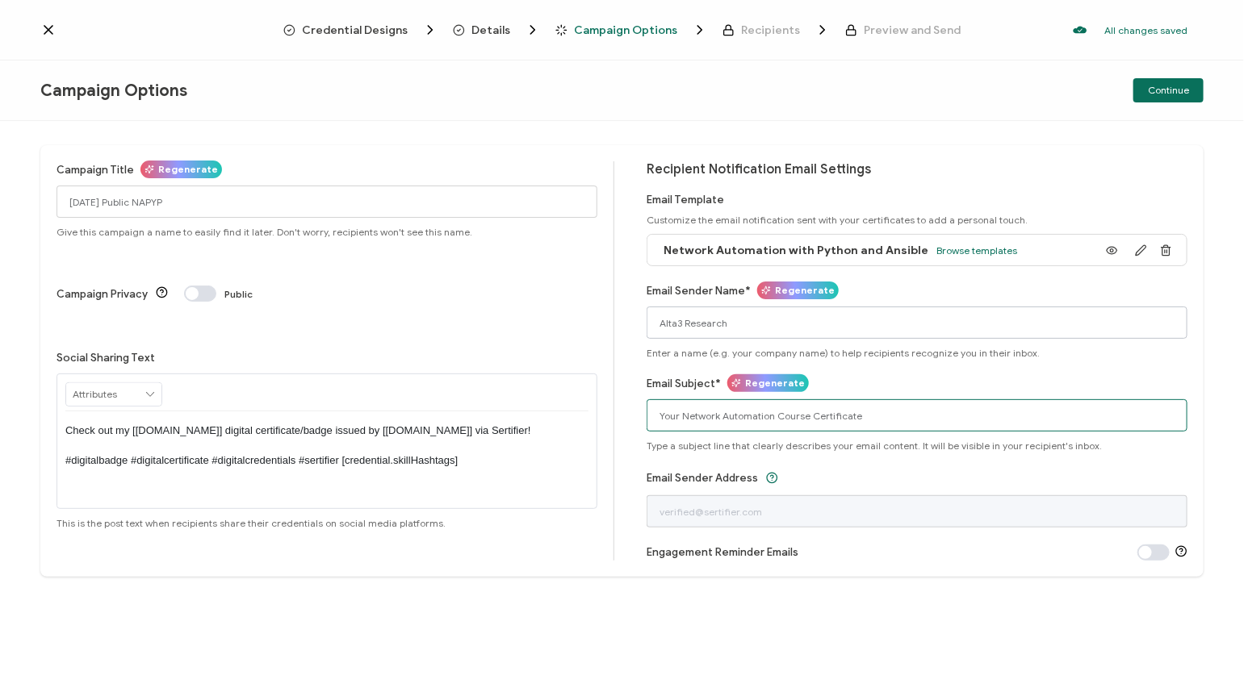
type input "Your Network Automation Course Certificate"
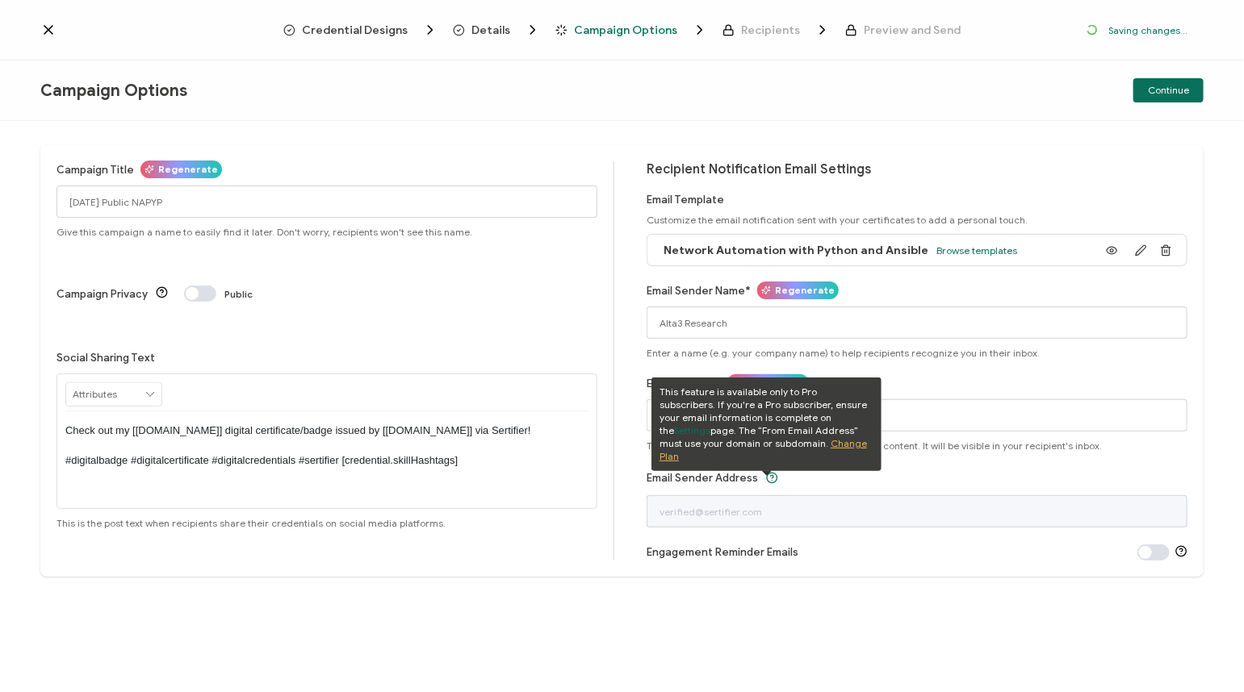
click at [1010, 115] on div "Campaign Options Continue" at bounding box center [622, 91] width 1244 height 61
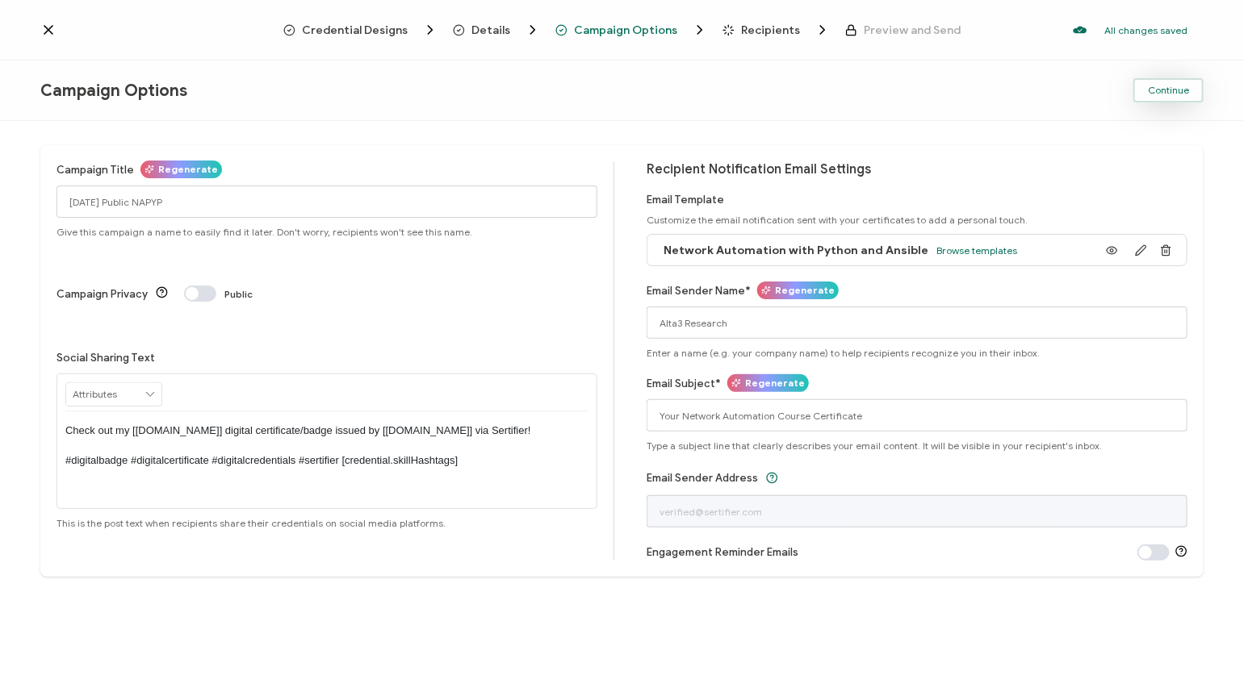
click at [1169, 88] on span "Continue" at bounding box center [1168, 91] width 41 height 10
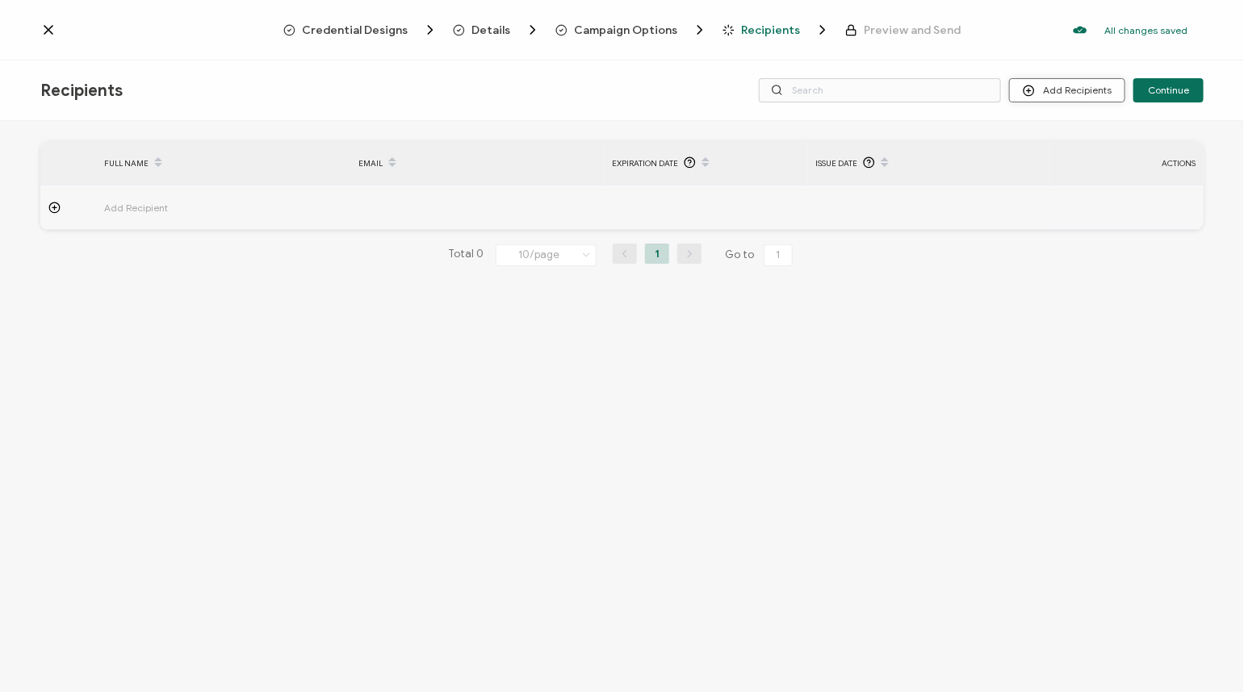
click at [1084, 96] on button "Add Recipients" at bounding box center [1067, 90] width 116 height 24
click at [1049, 130] on span "Upload Recipients" at bounding box center [1090, 134] width 82 height 12
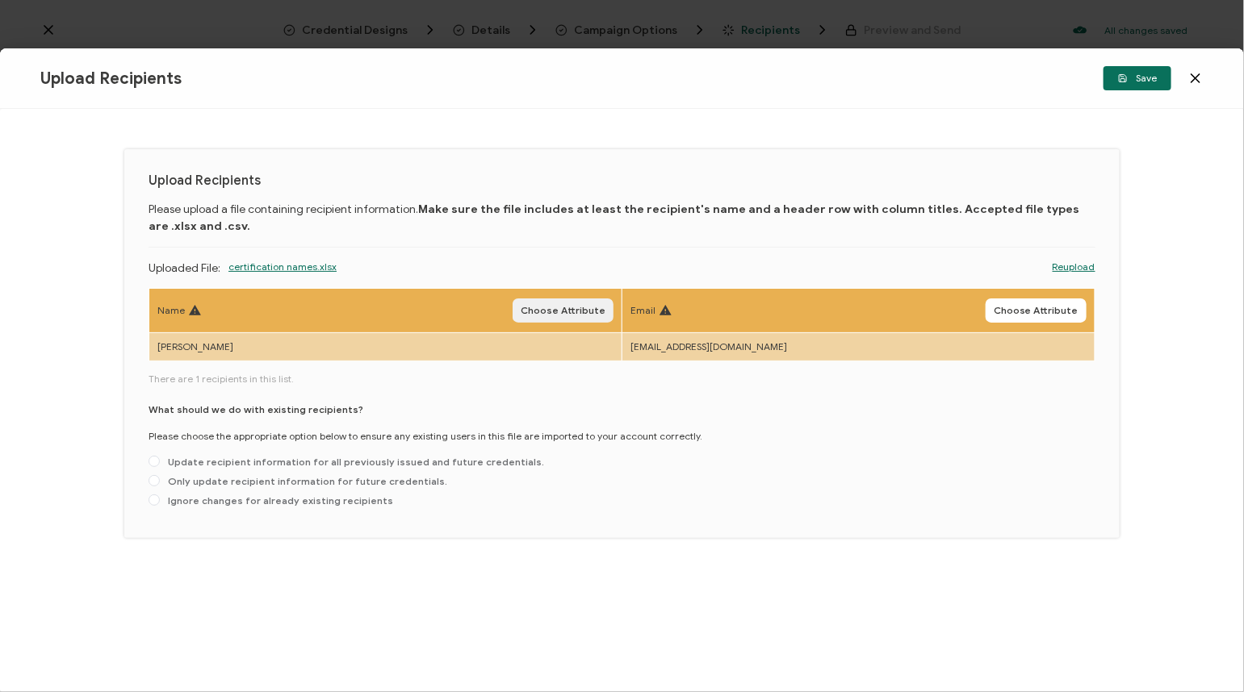
click at [571, 302] on button "Choose Attribute" at bounding box center [562, 311] width 101 height 24
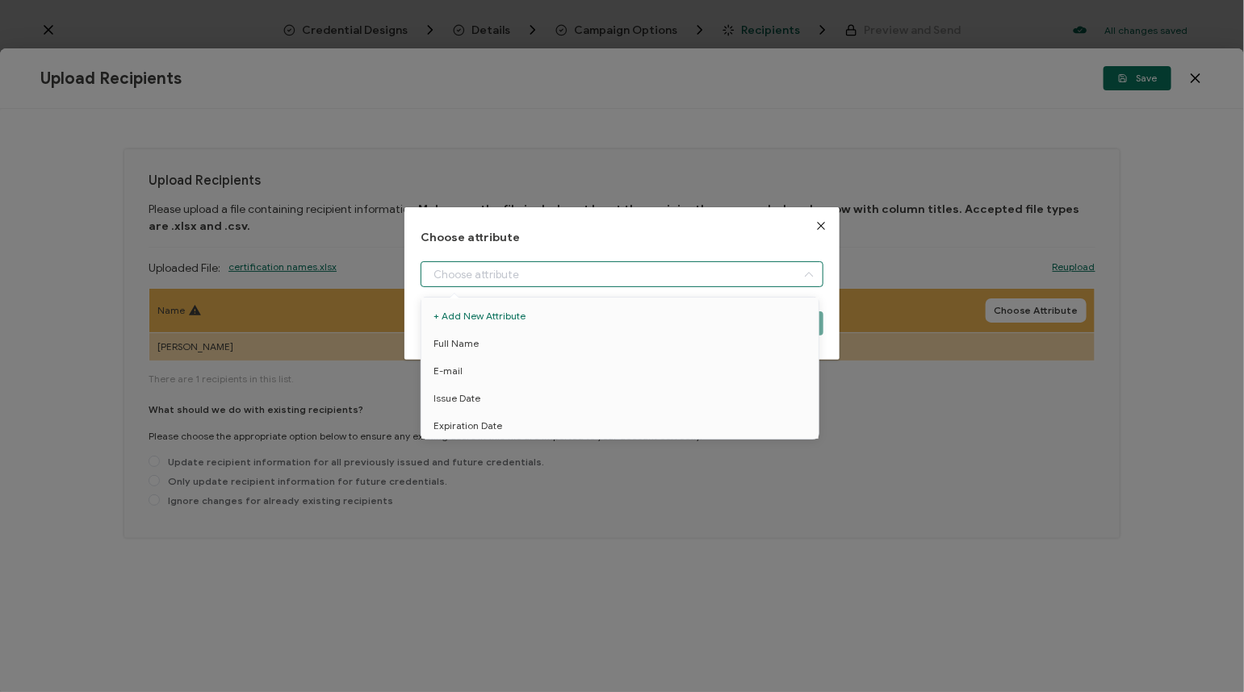
click at [538, 269] on input "dialog" at bounding box center [621, 274] width 403 height 26
click at [506, 344] on li "Full Name" at bounding box center [622, 343] width 411 height 27
type input "Full Name"
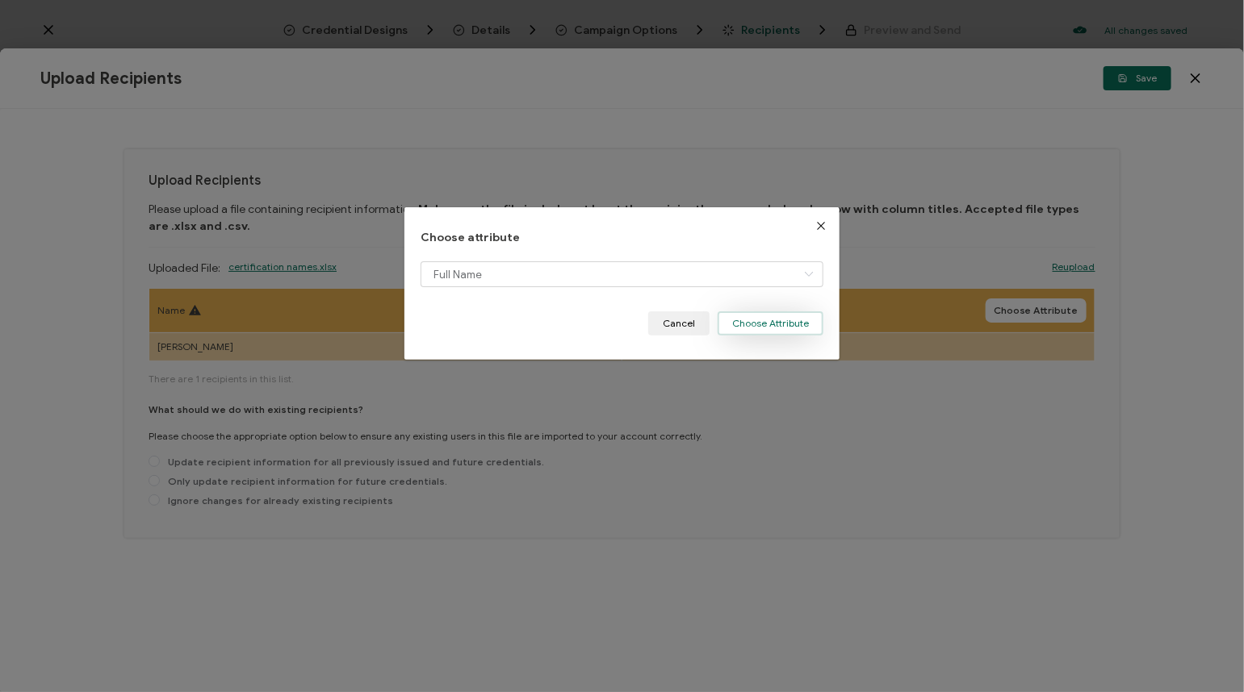
drag, startPoint x: 770, startPoint y: 320, endPoint x: 1051, endPoint y: 324, distance: 280.9
click at [771, 320] on button "Choose Attribute" at bounding box center [770, 324] width 106 height 24
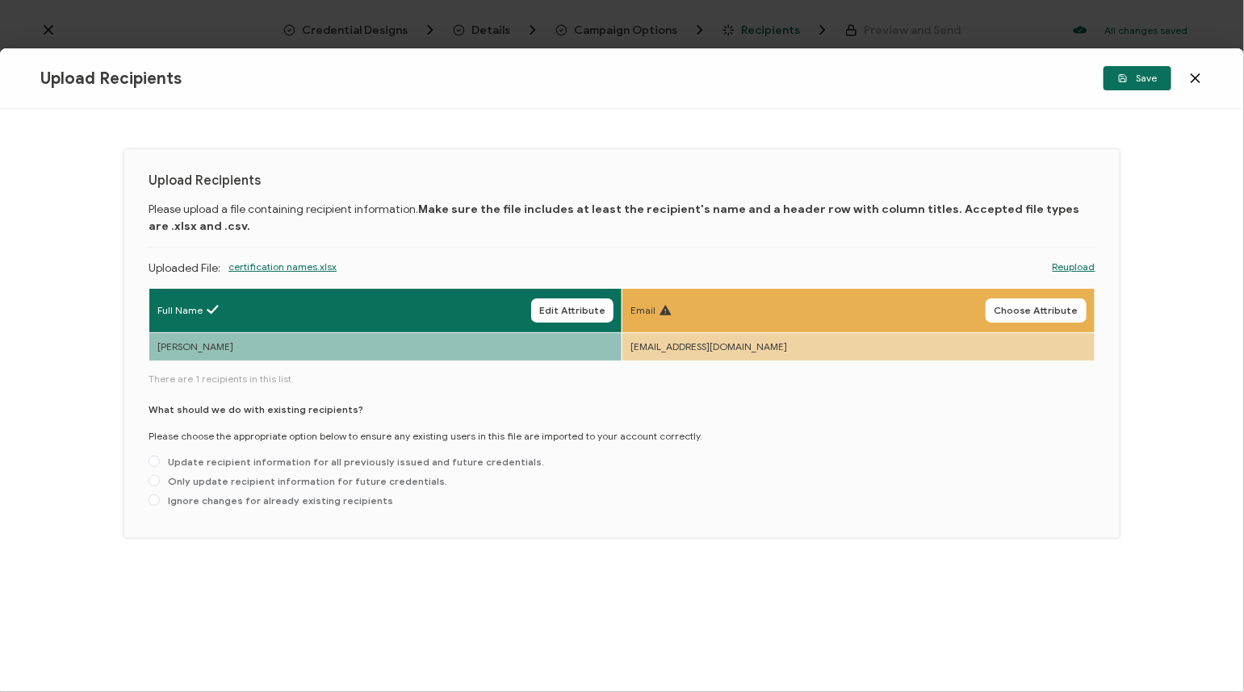
click at [1070, 306] on span "Choose Attribute" at bounding box center [1035, 311] width 85 height 10
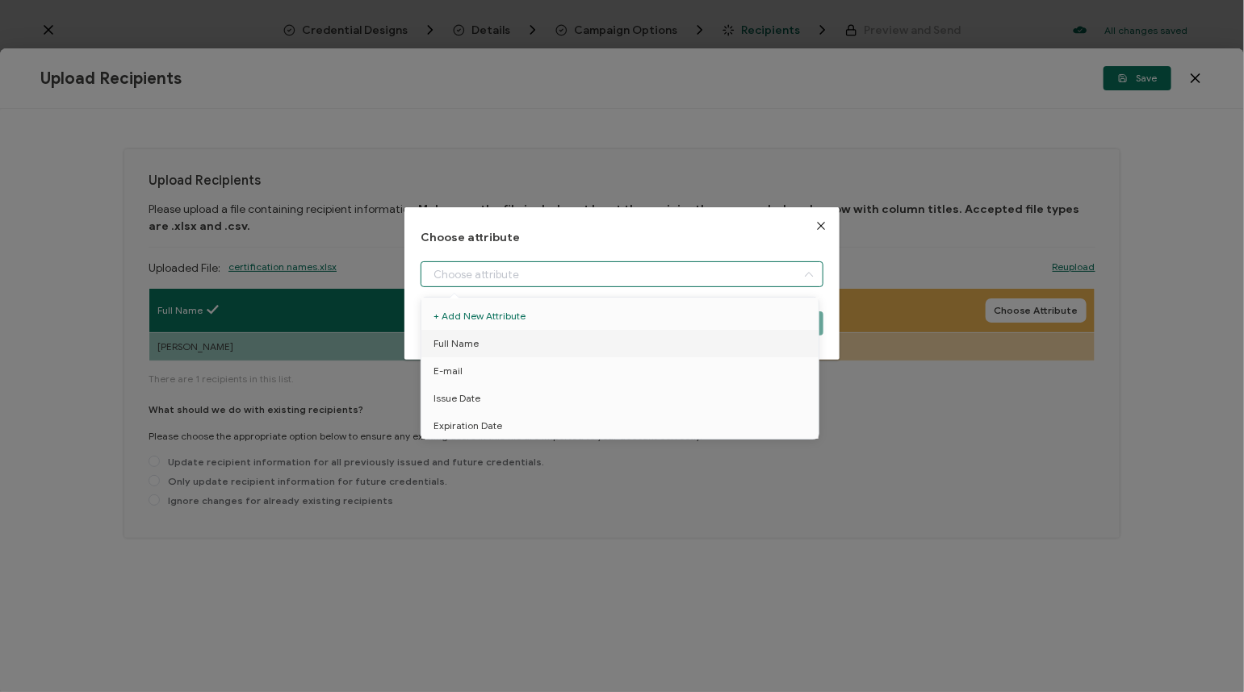
click at [692, 276] on input "dialog" at bounding box center [621, 274] width 403 height 26
click at [626, 373] on li "E-mail" at bounding box center [622, 371] width 411 height 27
type input "E-mail"
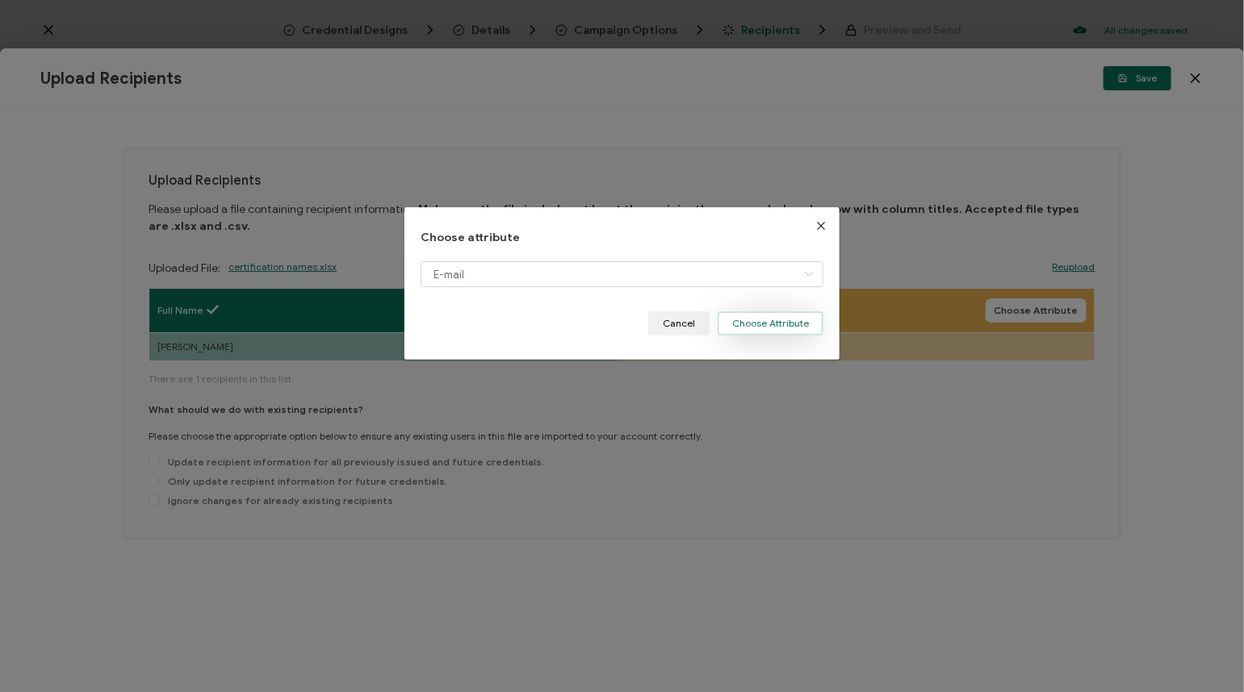
click at [755, 324] on button "Choose Attribute" at bounding box center [770, 324] width 106 height 24
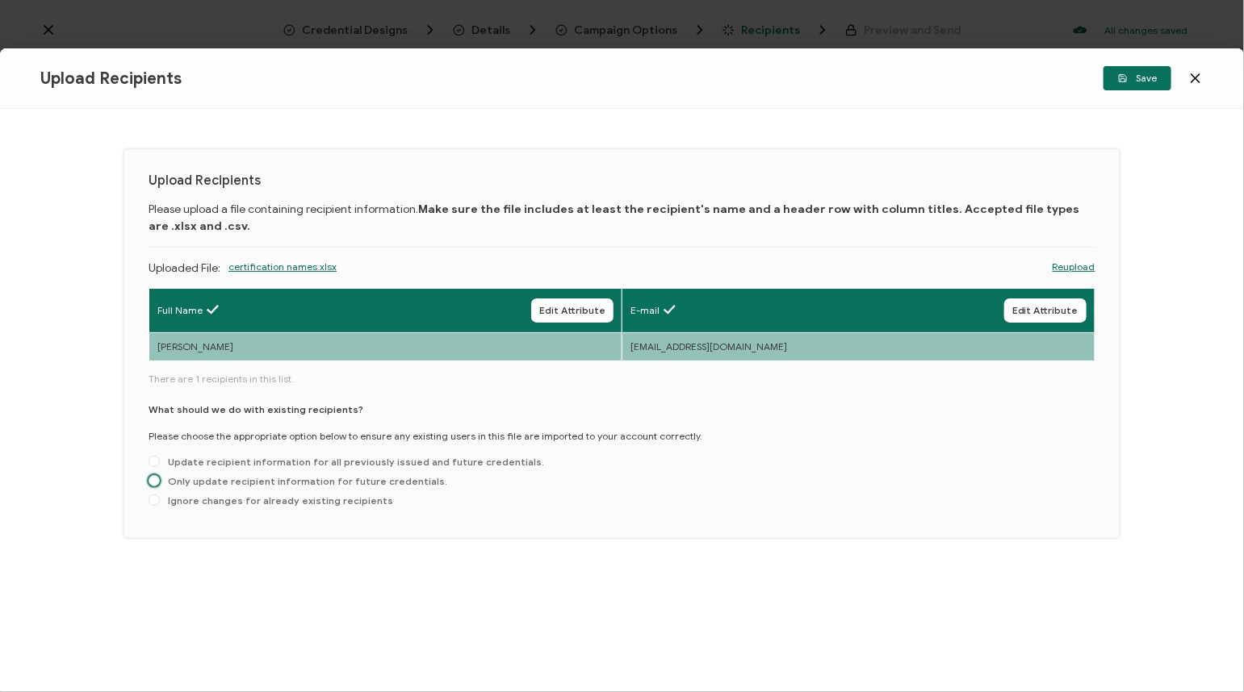
click at [379, 476] on span "Only update recipient information for future credentials." at bounding box center [303, 481] width 287 height 12
click at [160, 476] on input "Only update recipient information for future credentials." at bounding box center [153, 481] width 11 height 13
radio input "true"
click at [1143, 77] on span "Save" at bounding box center [1137, 78] width 39 height 10
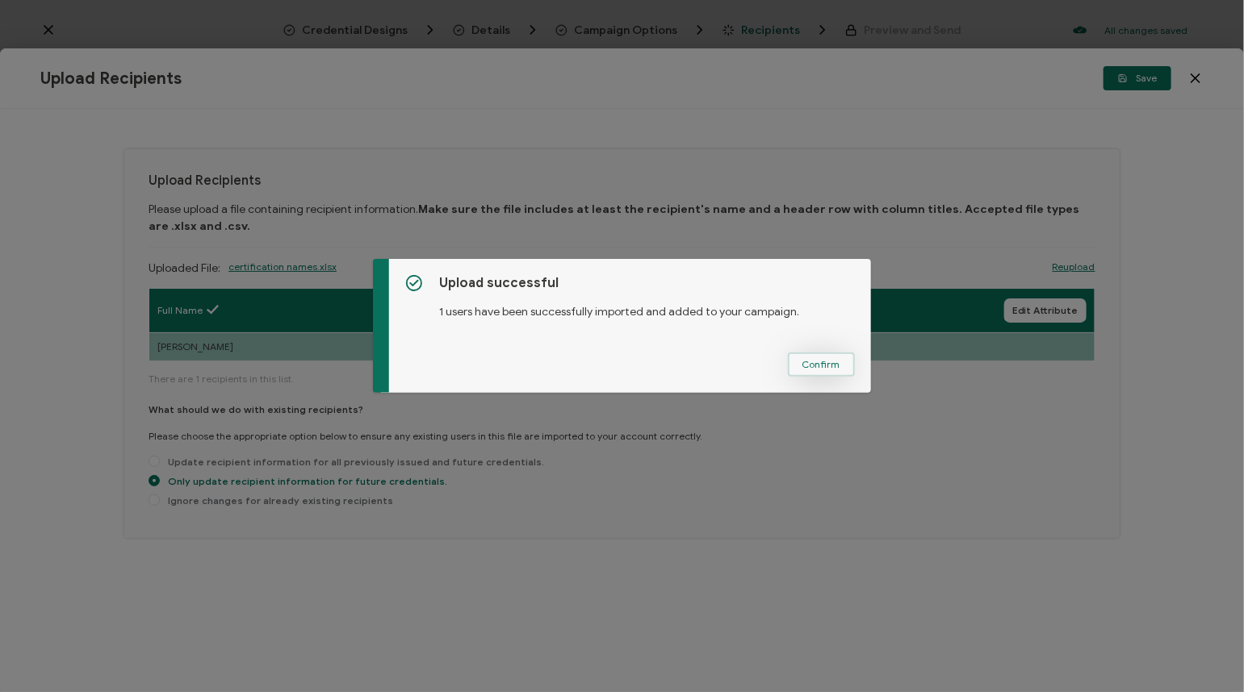
click at [826, 360] on span "Confirm" at bounding box center [821, 365] width 38 height 10
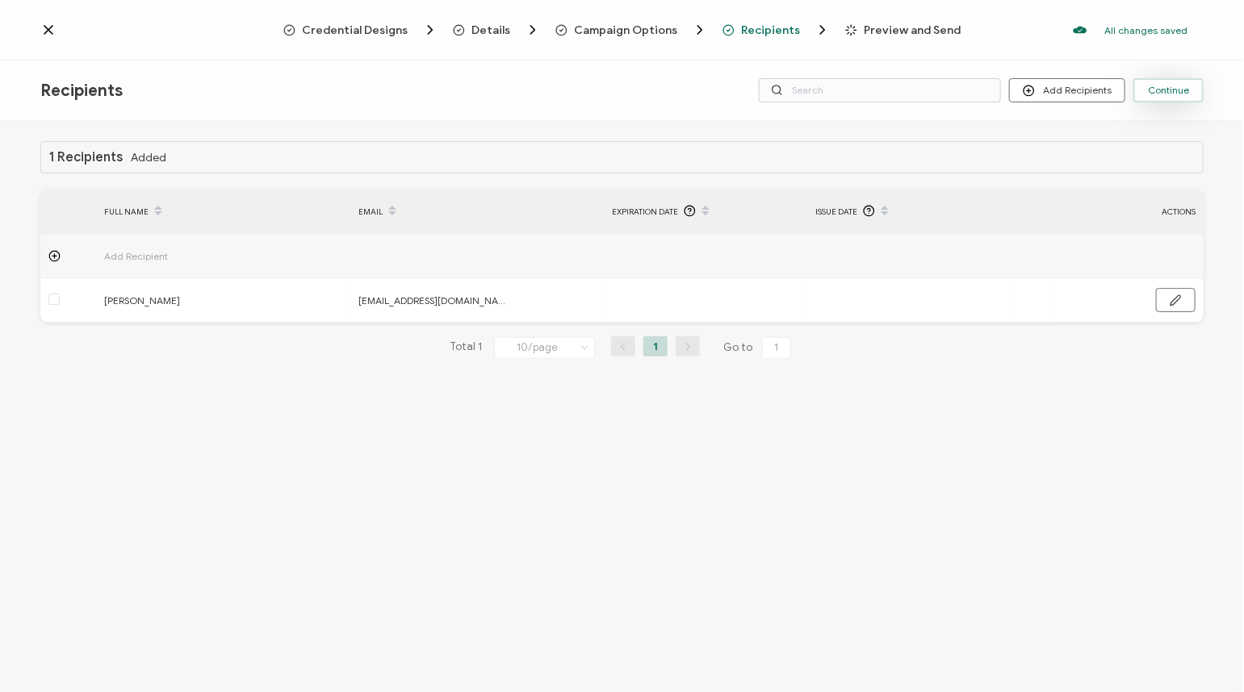
click at [1165, 88] on span "Continue" at bounding box center [1168, 91] width 41 height 10
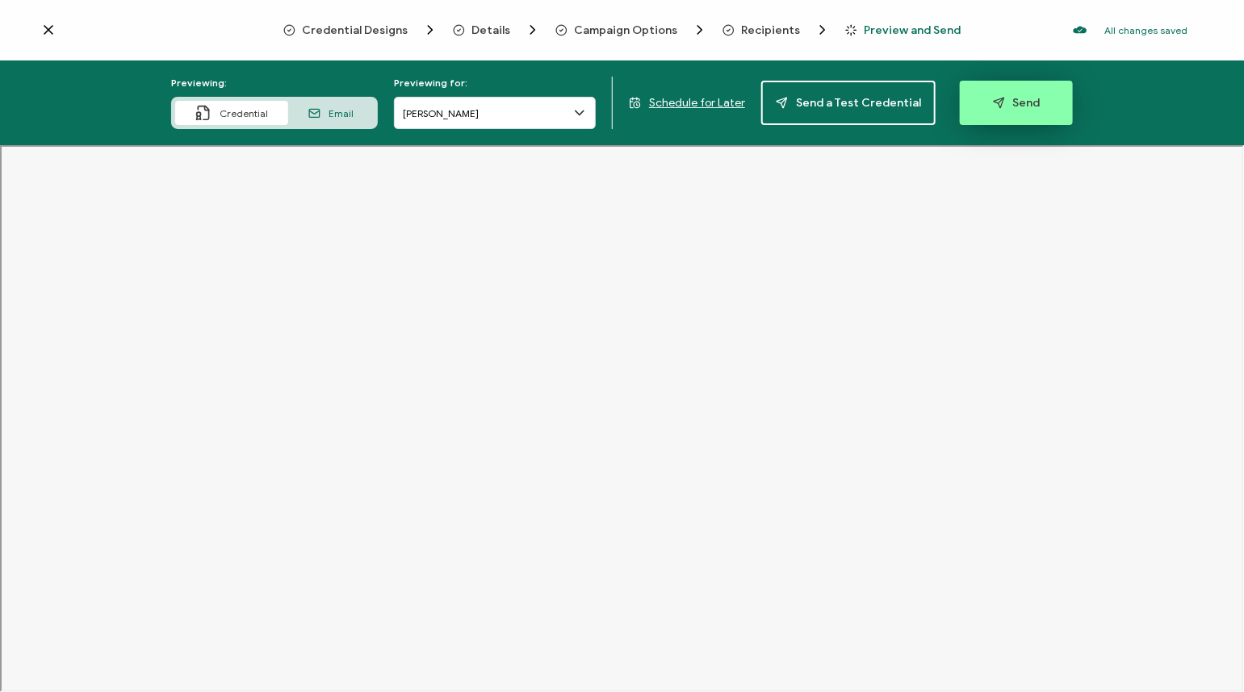
click at [1016, 103] on span "Send" at bounding box center [1017, 103] width 48 height 12
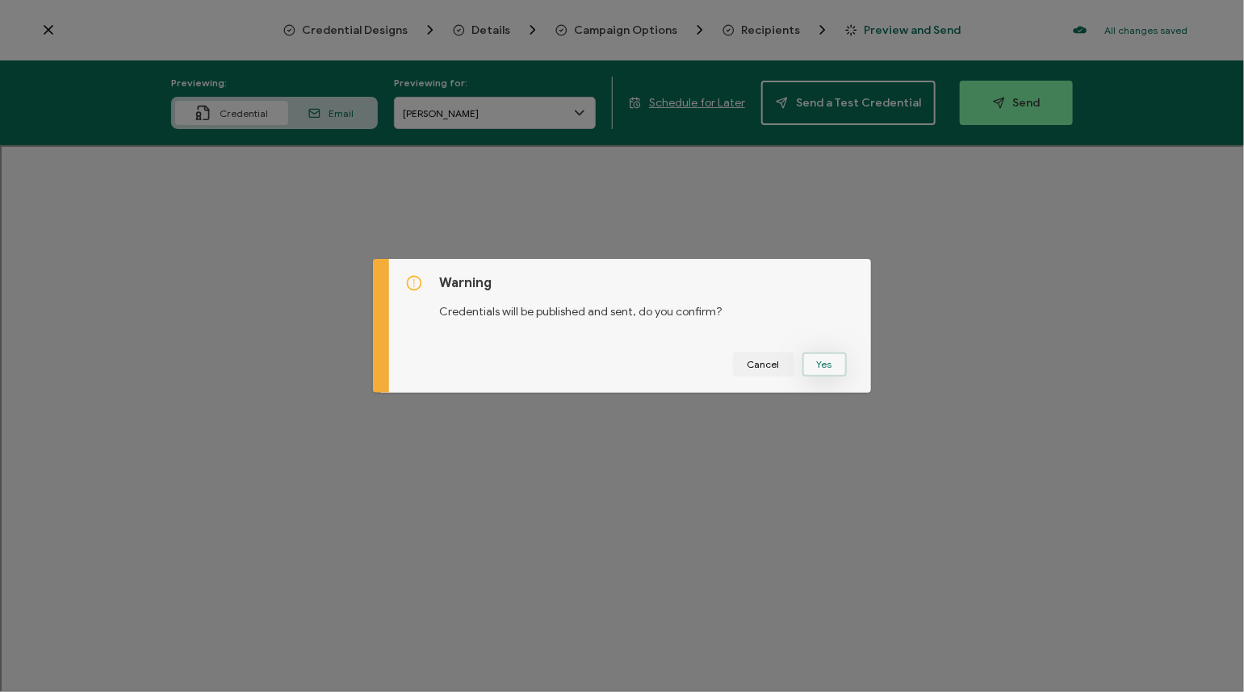
click at [818, 362] on button "Yes" at bounding box center [824, 365] width 44 height 24
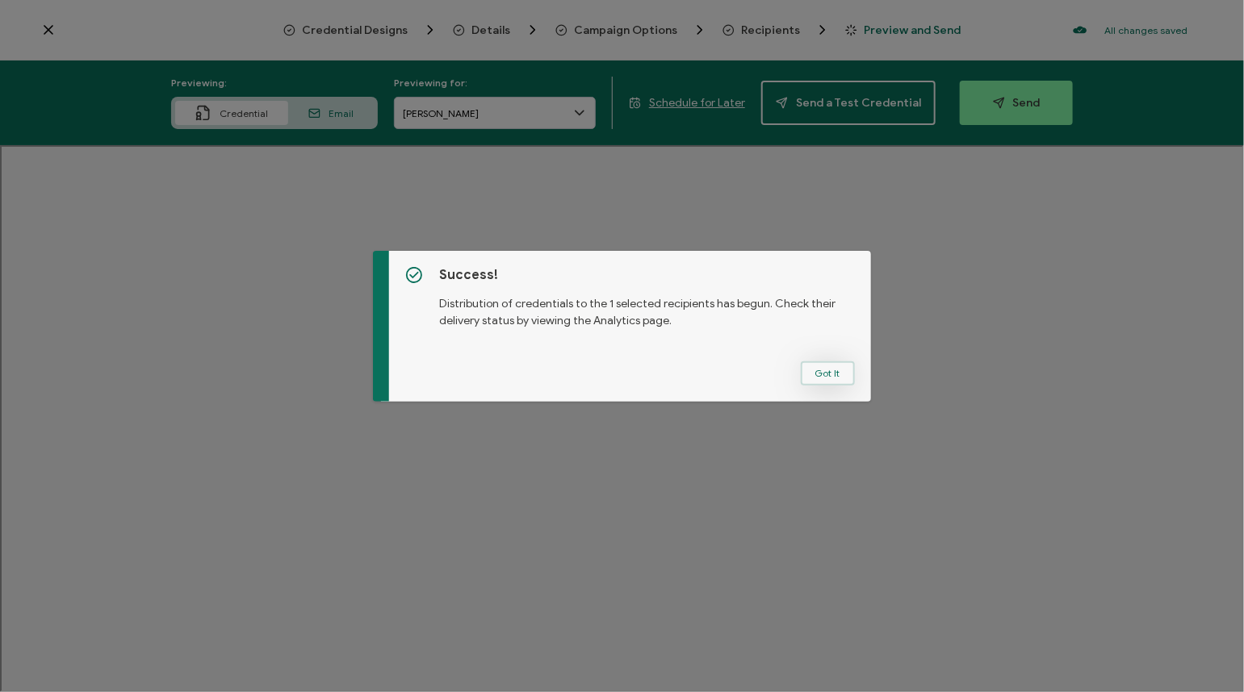
click at [820, 377] on button "Got It" at bounding box center [828, 374] width 54 height 24
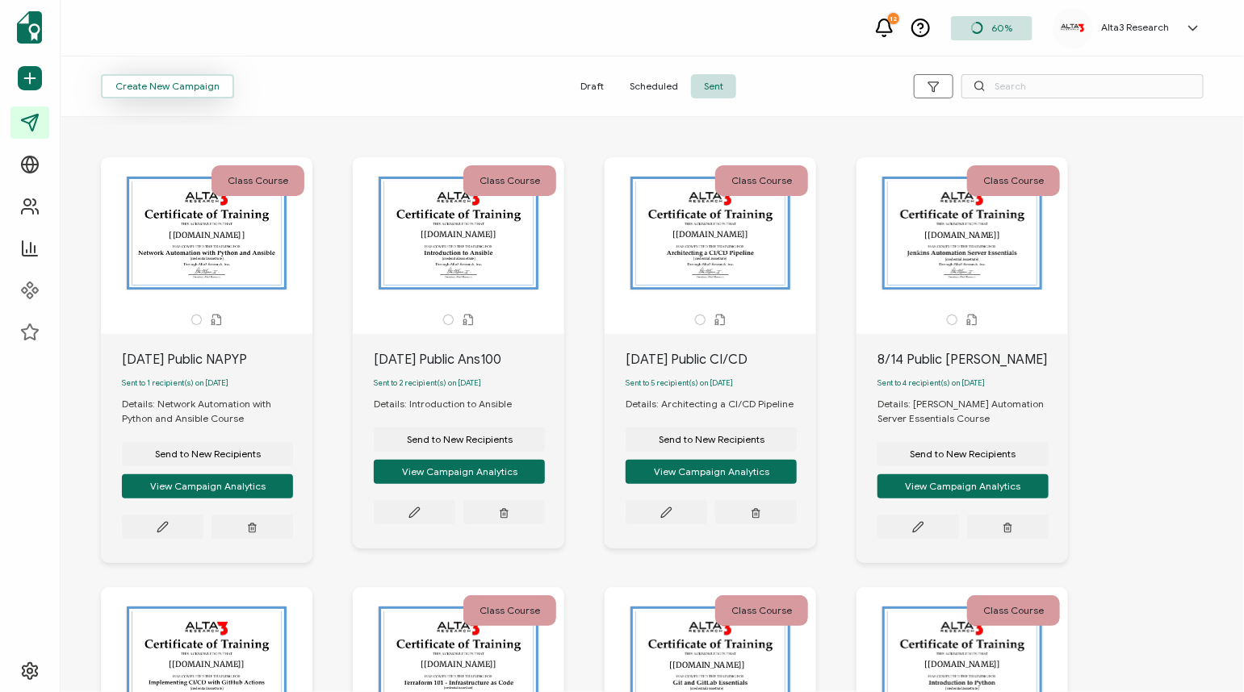
click at [184, 91] on span "Create New Campaign" at bounding box center [167, 87] width 104 height 10
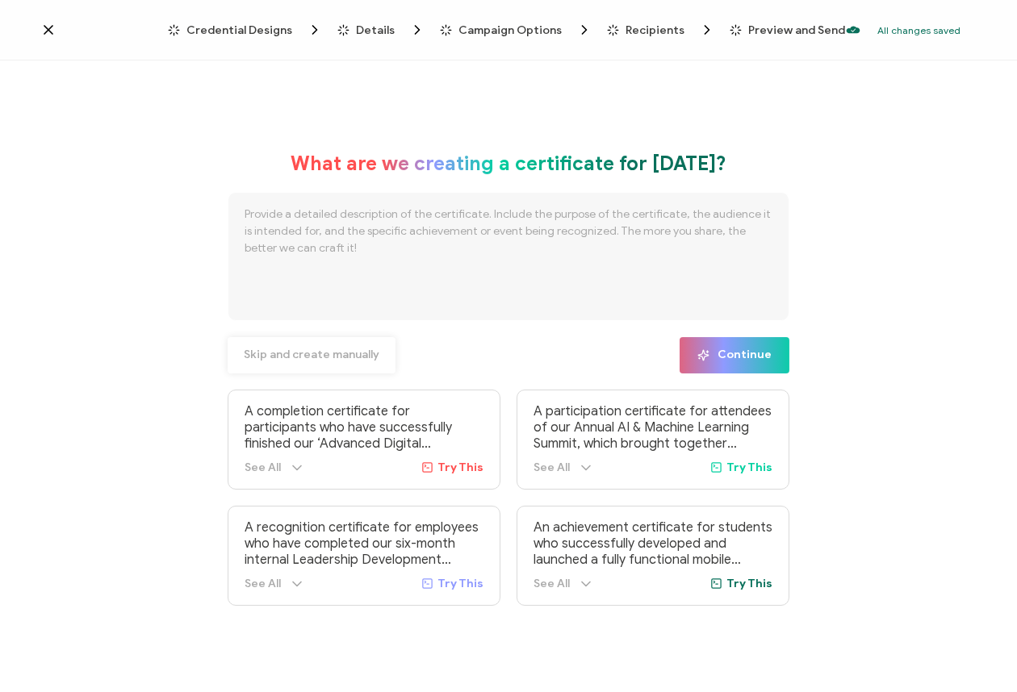
click at [296, 351] on span "Skip and create manually" at bounding box center [312, 354] width 136 height 11
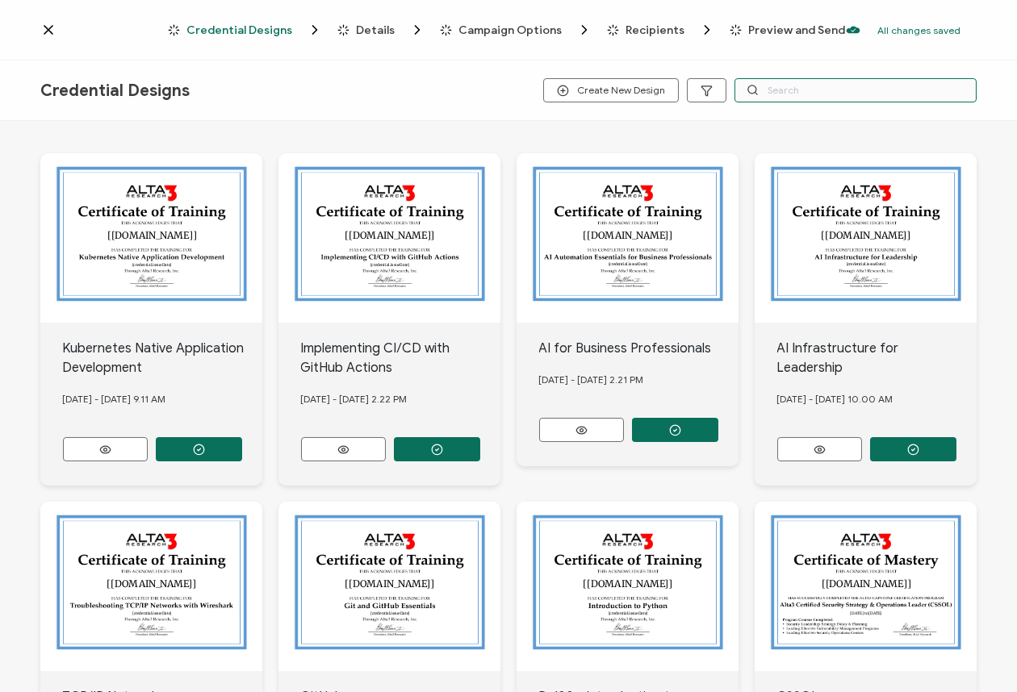
click at [856, 86] on input "text" at bounding box center [855, 90] width 242 height 24
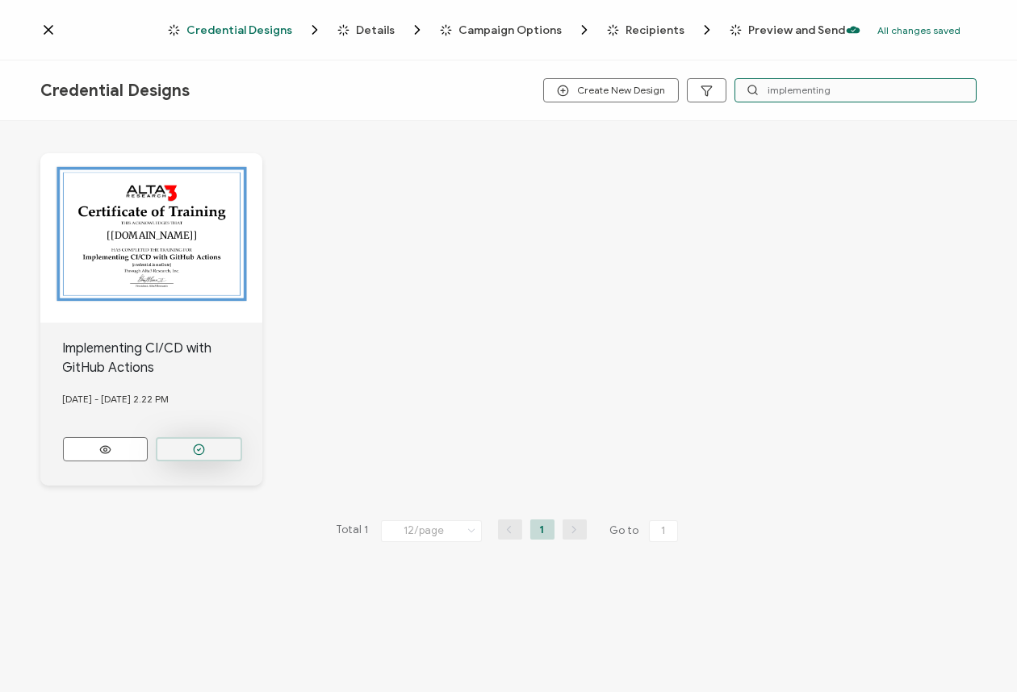
type input "implementing"
click at [201, 444] on icon "button" at bounding box center [199, 450] width 12 height 12
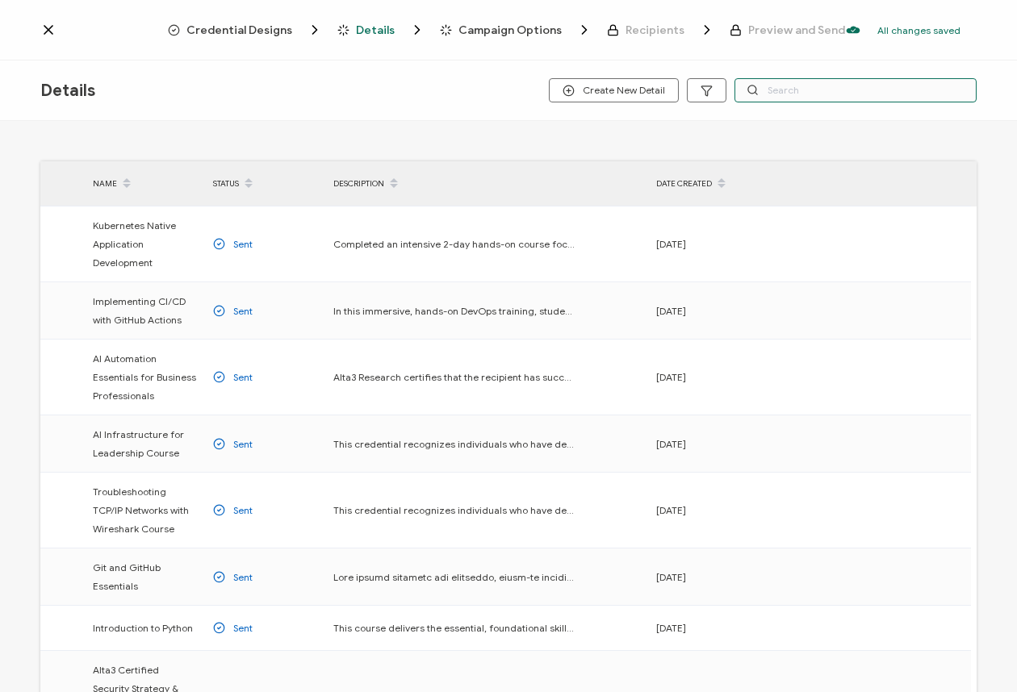
click at [801, 80] on input "text" at bounding box center [855, 90] width 242 height 24
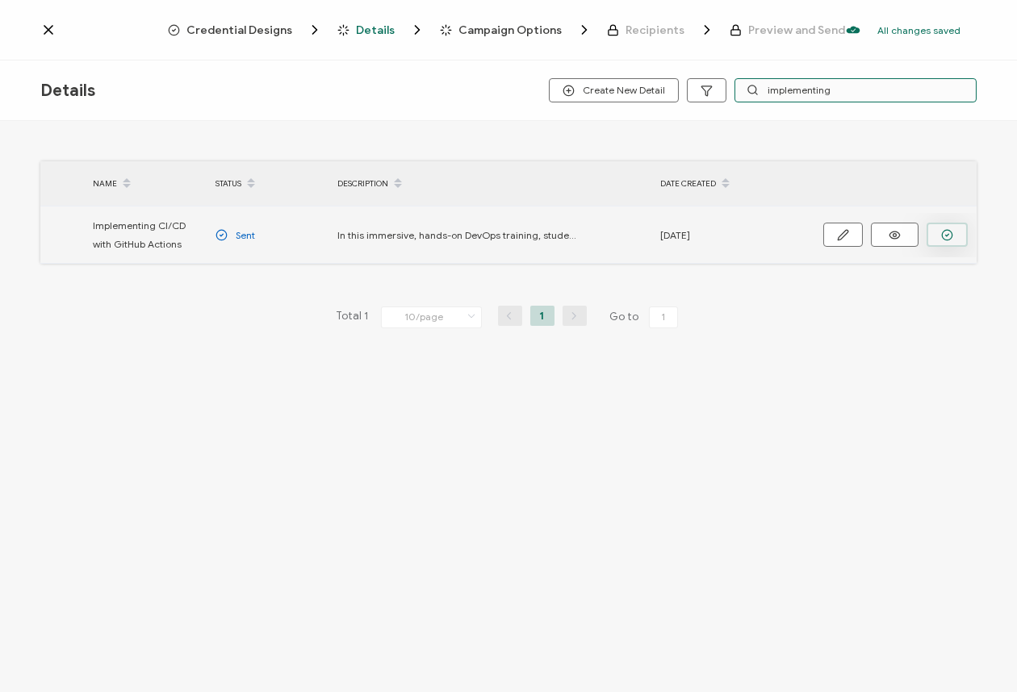
type input "implementing"
click at [954, 233] on button "button" at bounding box center [947, 235] width 41 height 24
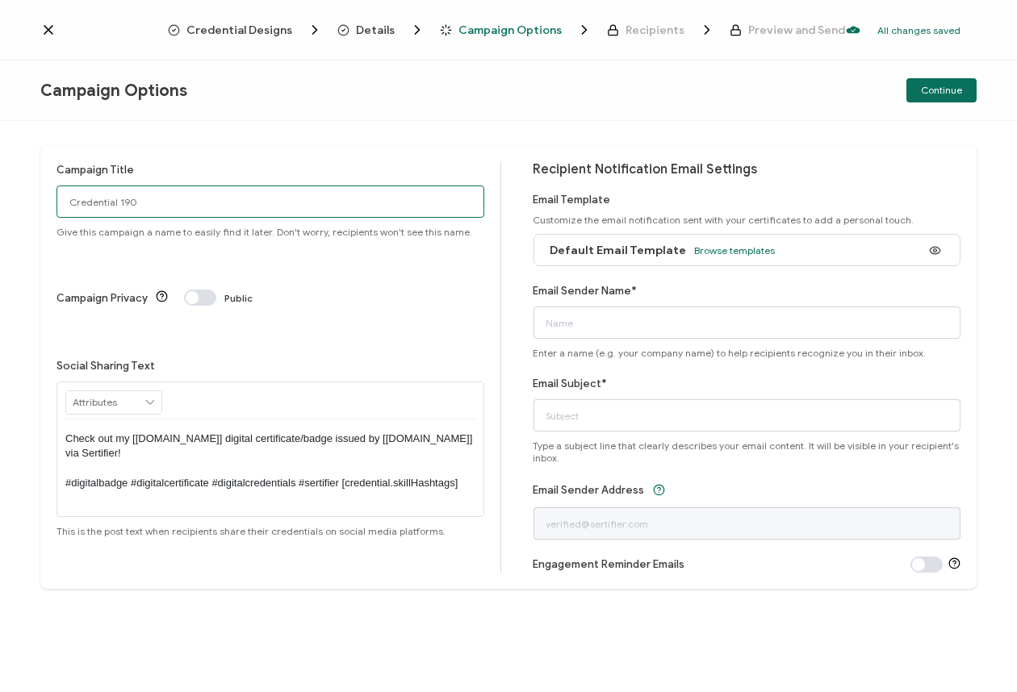
drag, startPoint x: 144, startPoint y: 207, endPoint x: 4, endPoint y: 226, distance: 141.0
click at [4, 226] on div "Campaign Title Credential 190 Give this campaign a name to easily find it later…" at bounding box center [508, 406] width 1017 height 571
type input "[DATE] GitHub Actions Fitch"
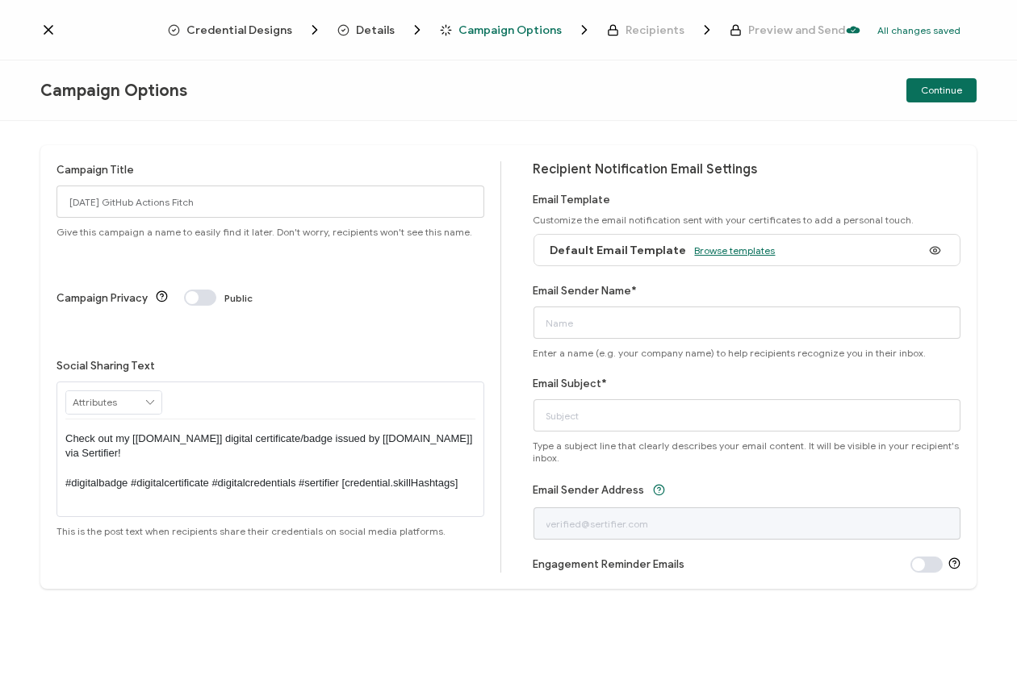
click at [742, 252] on span "Browse templates" at bounding box center [735, 251] width 81 height 12
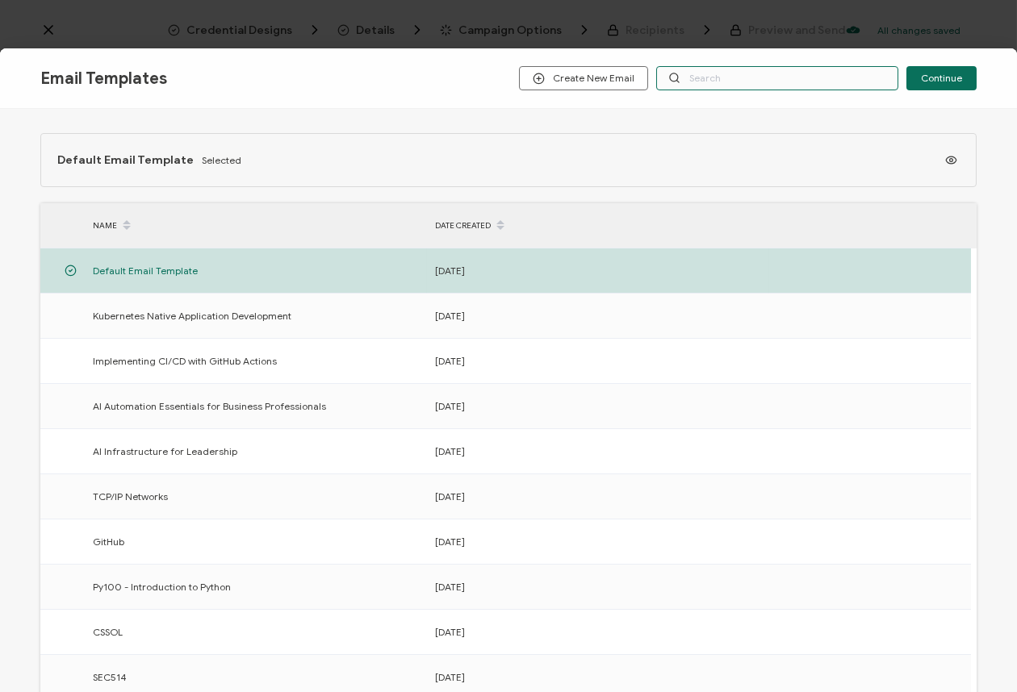
click at [747, 77] on input "text" at bounding box center [777, 78] width 242 height 24
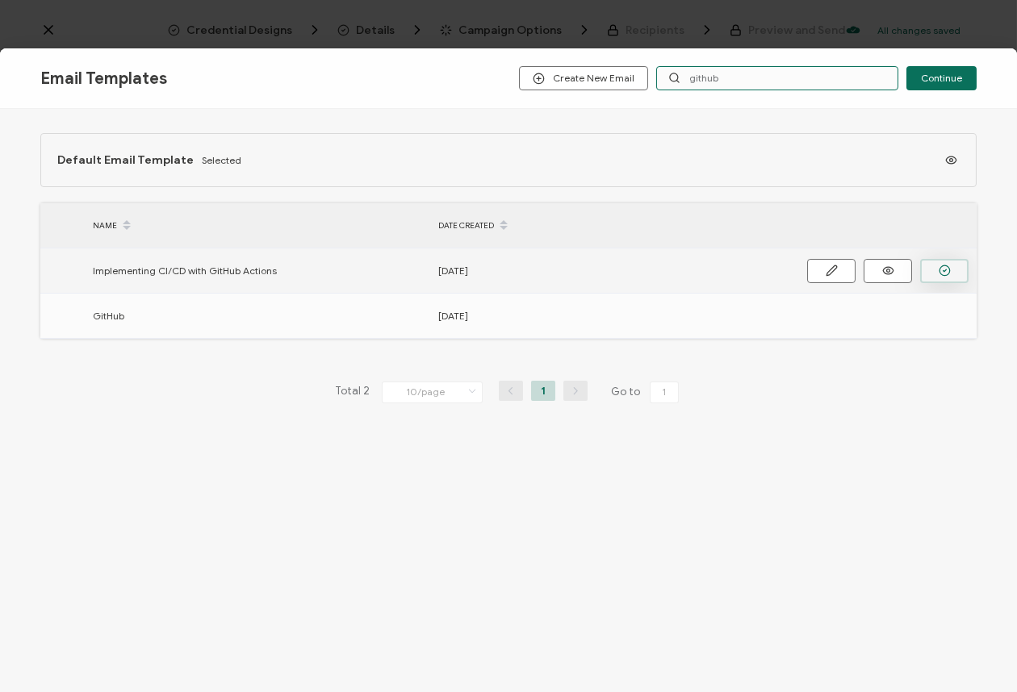
type input "github"
click at [945, 266] on icon "button" at bounding box center [945, 271] width 12 height 12
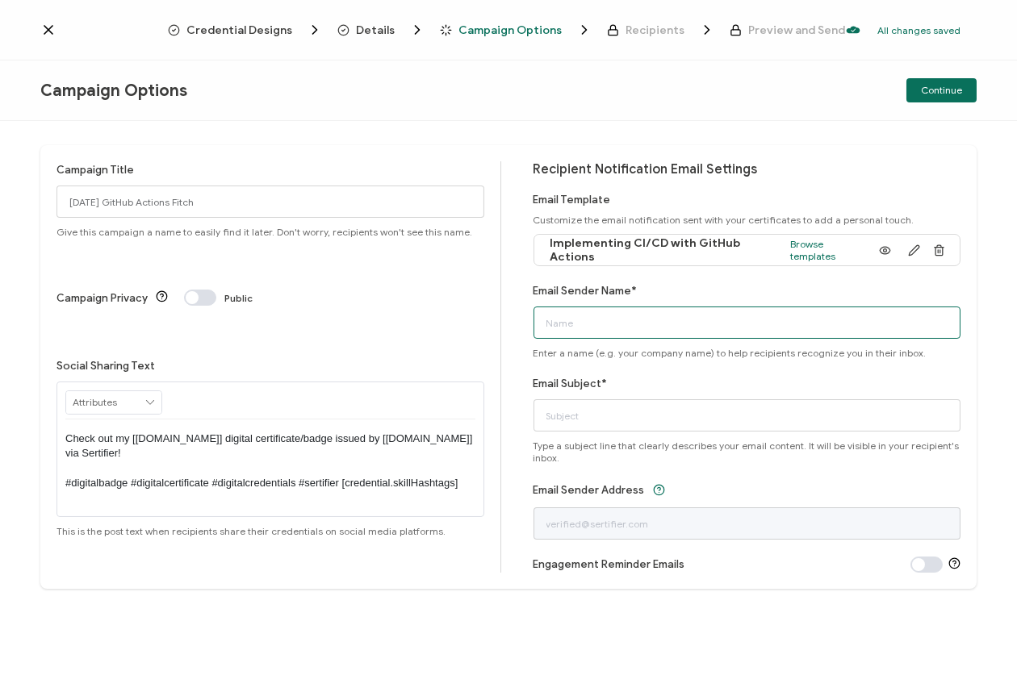
click at [906, 320] on input "Email Sender Name*" at bounding box center [747, 323] width 428 height 32
type input "Alta3 Research"
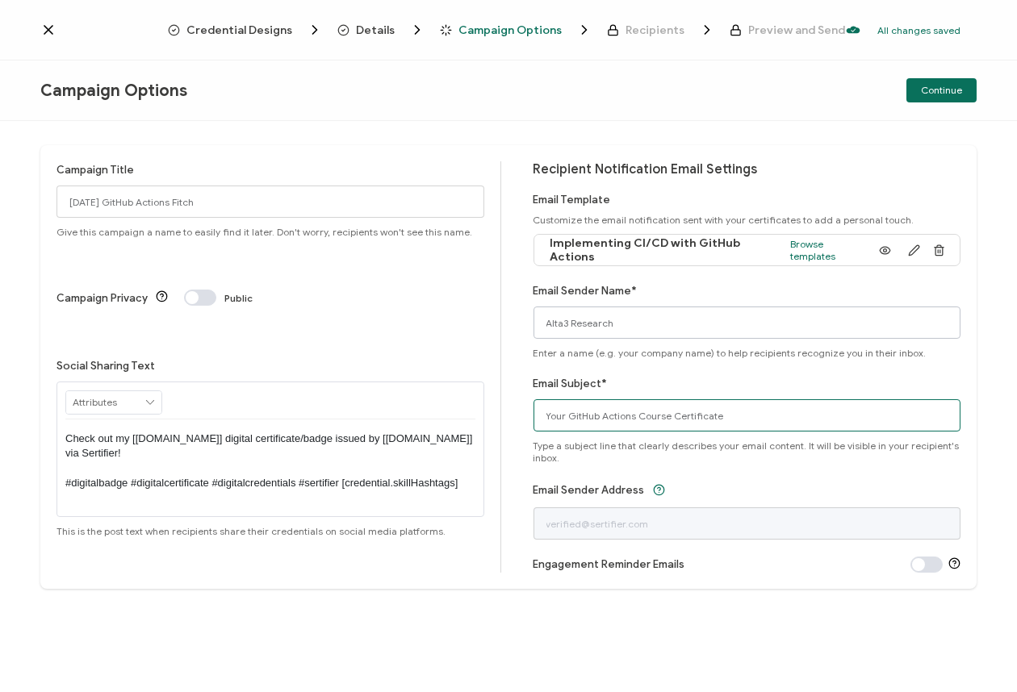
type input "Your GitHub Actions Course Certificate"
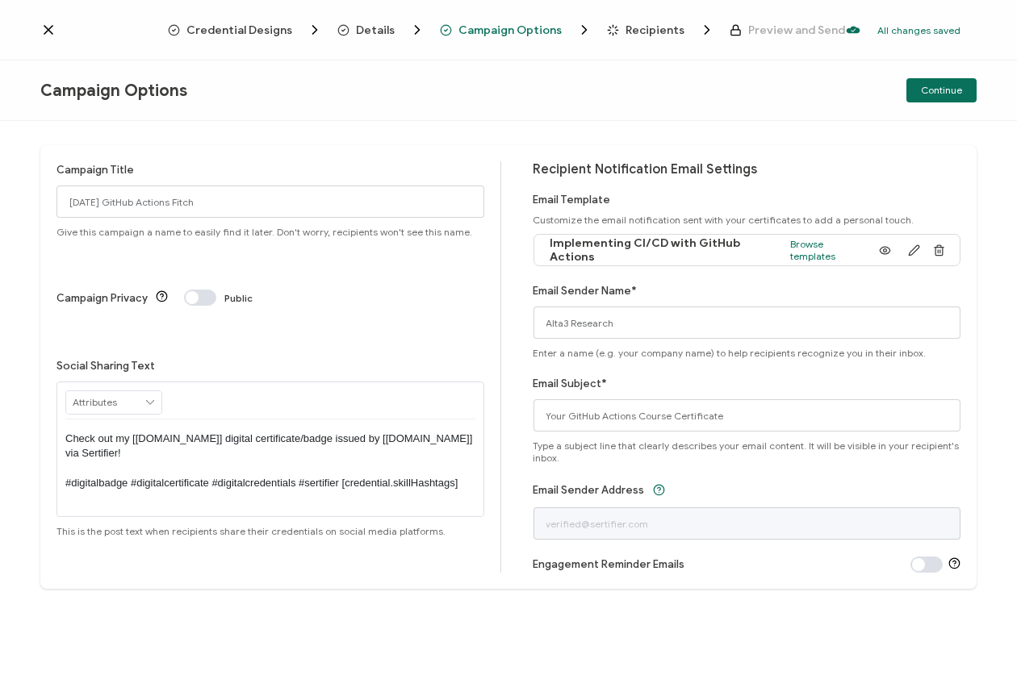
click at [807, 101] on div "Continue" at bounding box center [820, 90] width 312 height 24
click at [938, 86] on span "Continue" at bounding box center [941, 91] width 41 height 10
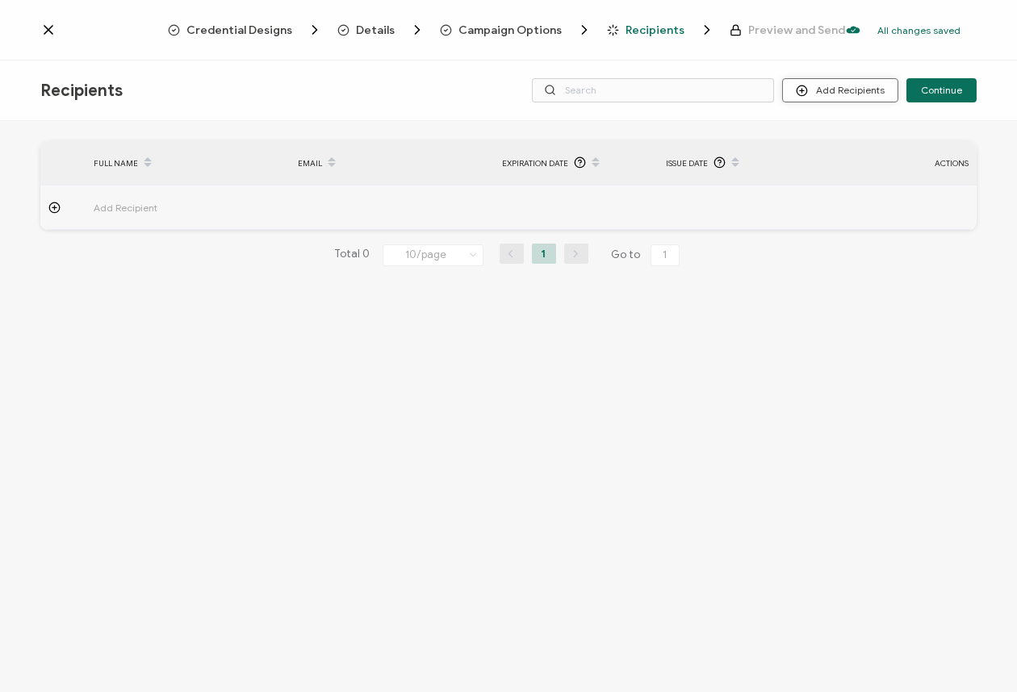
click at [842, 88] on button "Add Recipients" at bounding box center [840, 90] width 116 height 24
click at [830, 138] on span "Upload Recipients" at bounding box center [863, 134] width 82 height 12
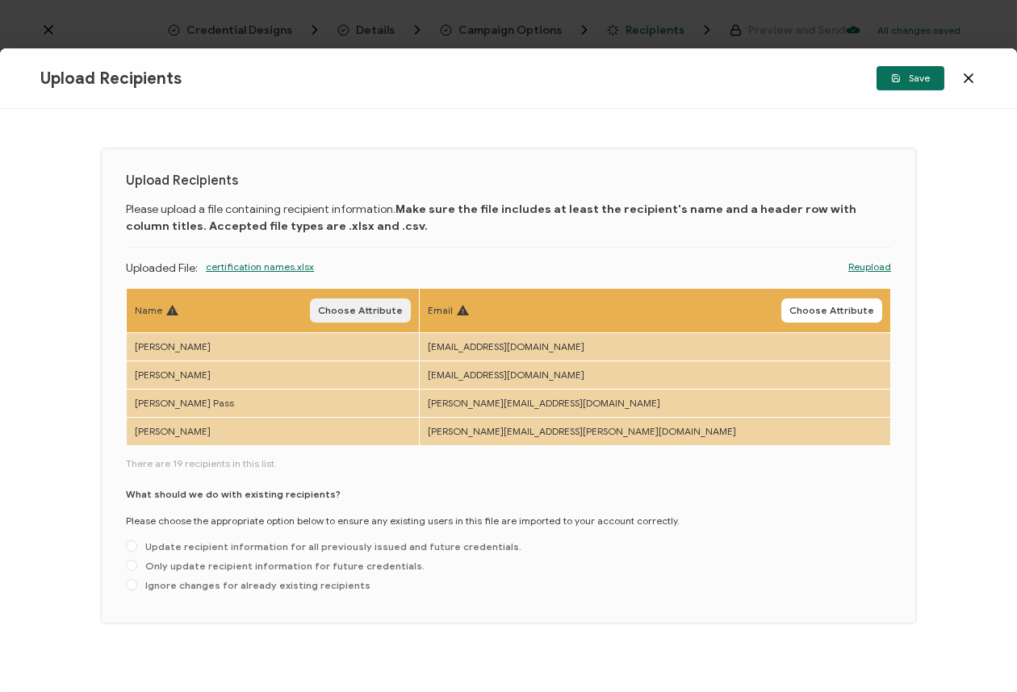
click at [403, 313] on span "Choose Attribute" at bounding box center [360, 311] width 85 height 10
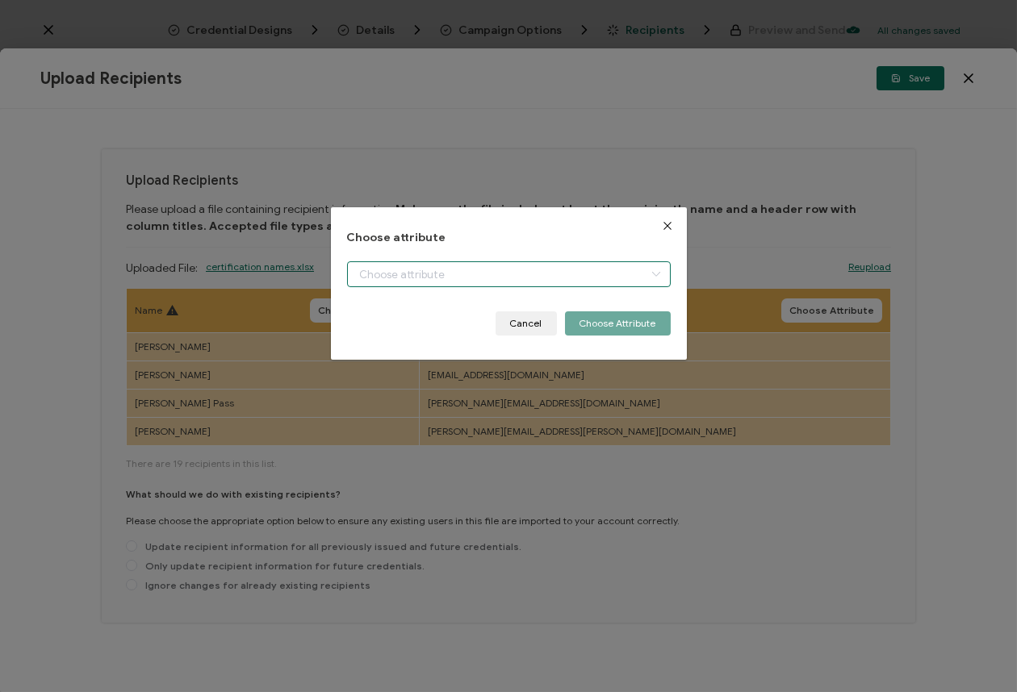
click at [410, 274] on input "dialog" at bounding box center [509, 274] width 324 height 26
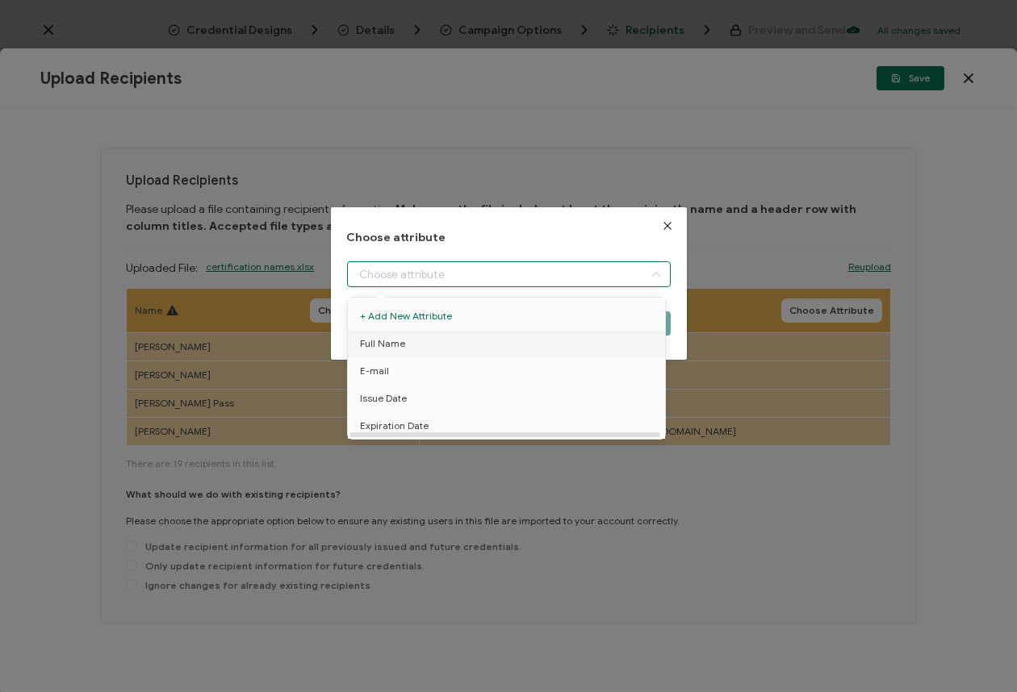
click at [414, 347] on li "Full Name" at bounding box center [509, 343] width 331 height 27
type input "Full Name"
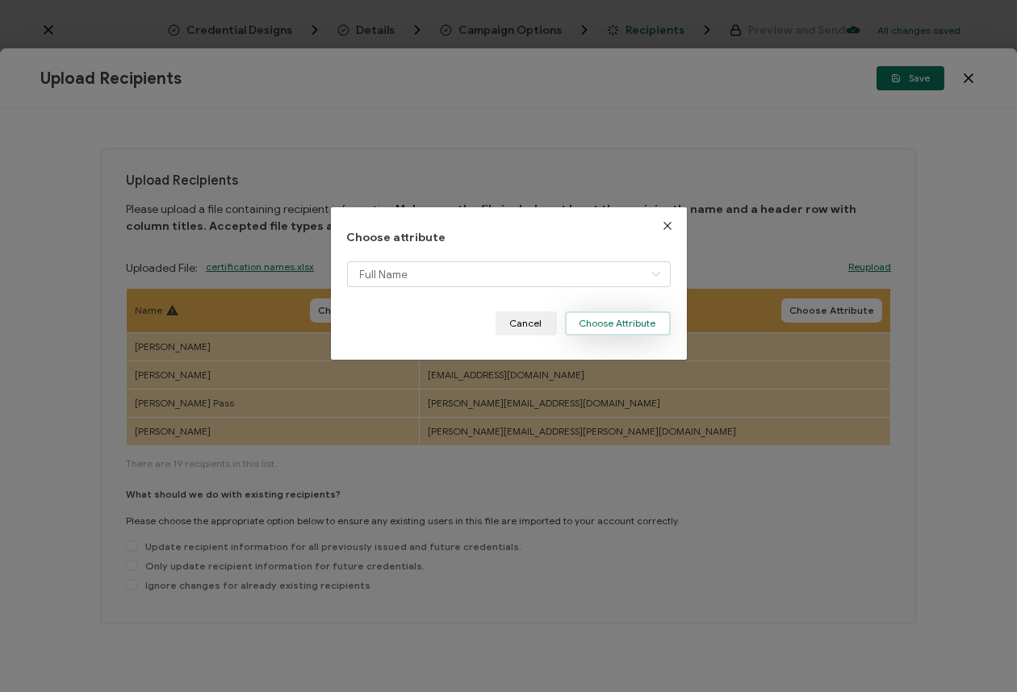
click at [609, 327] on button "Choose Attribute" at bounding box center [618, 324] width 106 height 24
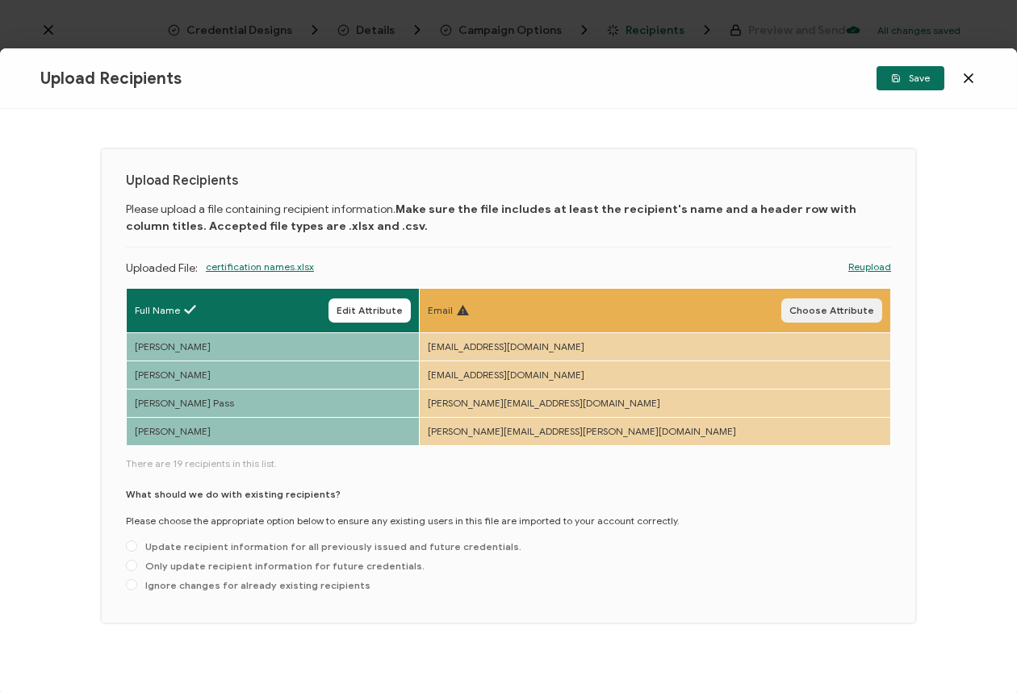
click at [831, 319] on button "Choose Attribute" at bounding box center [831, 311] width 101 height 24
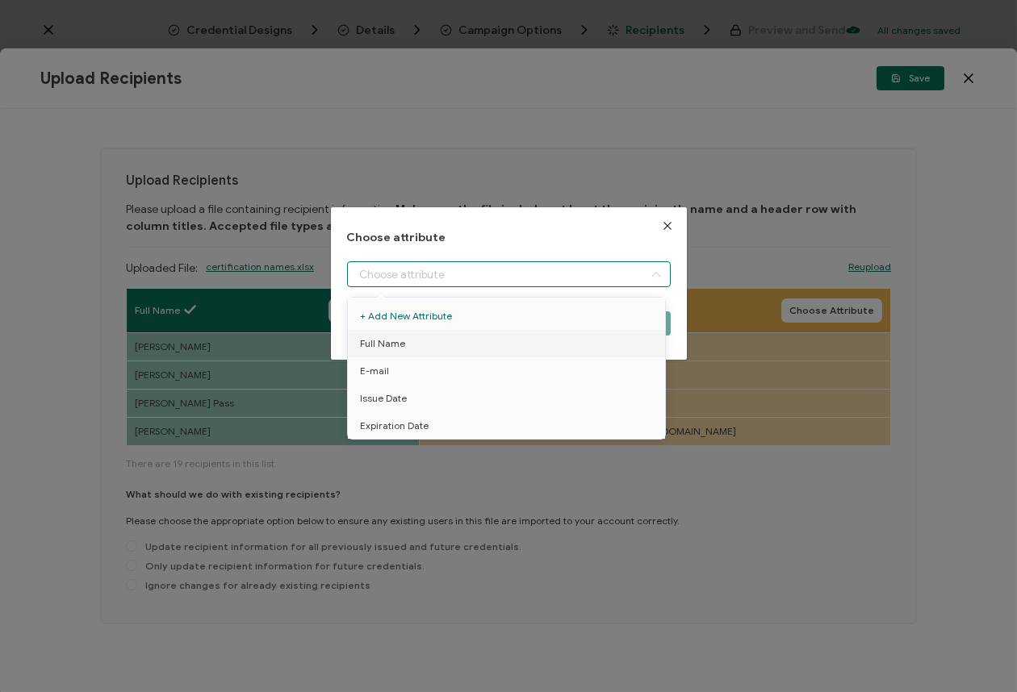
click at [611, 272] on input "dialog" at bounding box center [509, 274] width 324 height 26
click at [513, 375] on li "E-mail" at bounding box center [509, 371] width 331 height 27
type input "E-mail"
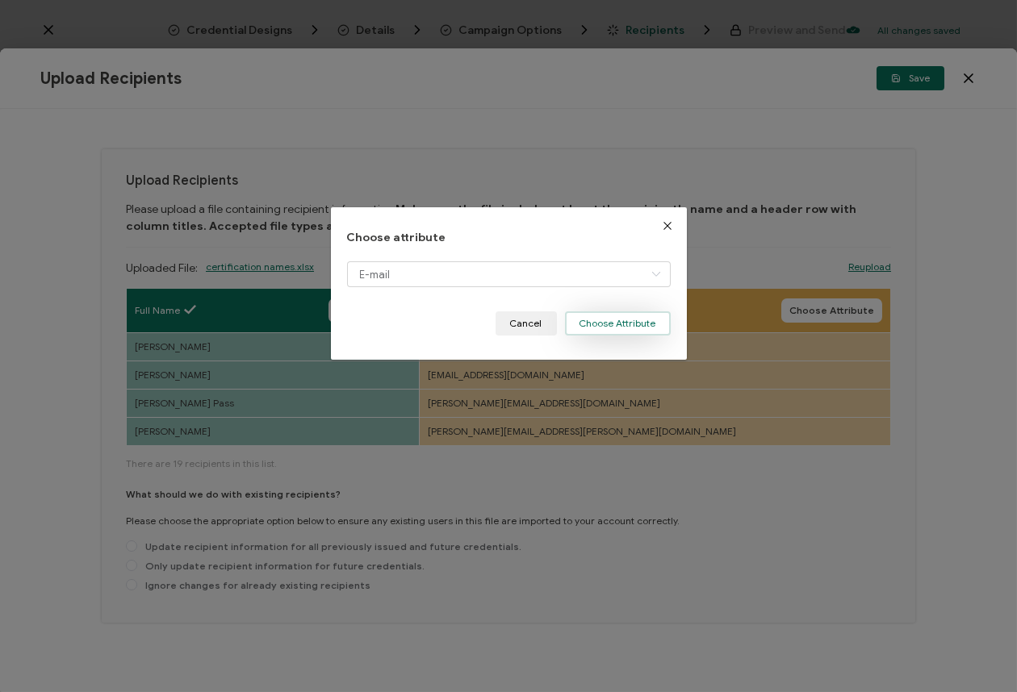
click at [599, 321] on button "Choose Attribute" at bounding box center [618, 324] width 106 height 24
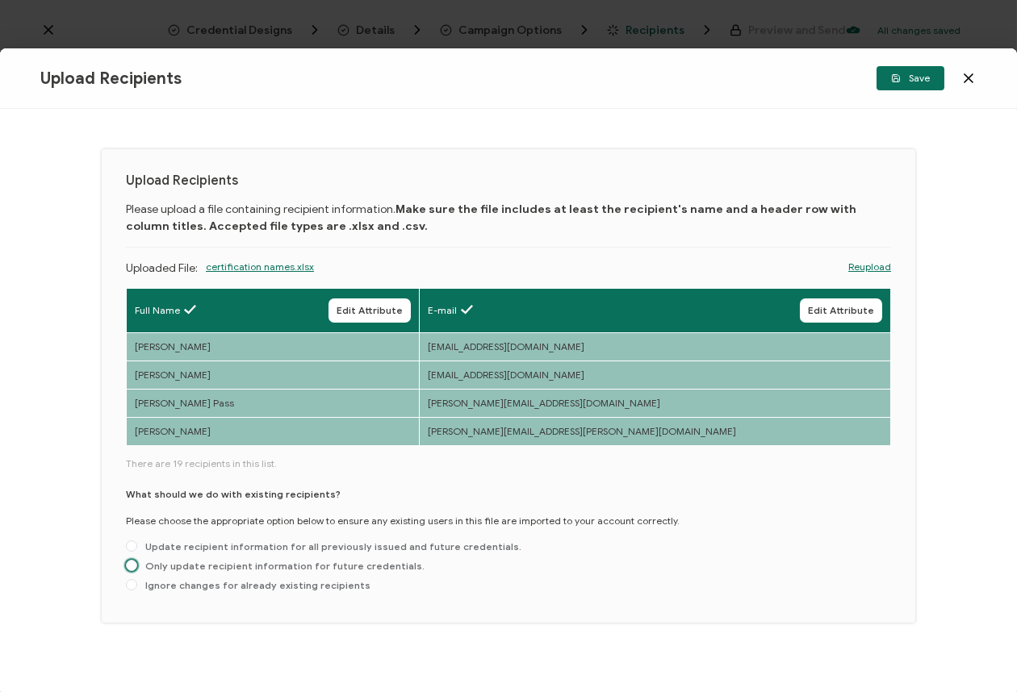
click at [378, 565] on span "Only update recipient information for future credentials." at bounding box center [280, 566] width 287 height 12
click at [137, 565] on input "Only update recipient information for future credentials." at bounding box center [131, 566] width 11 height 13
radio input "true"
click at [917, 86] on button "Save" at bounding box center [910, 78] width 68 height 24
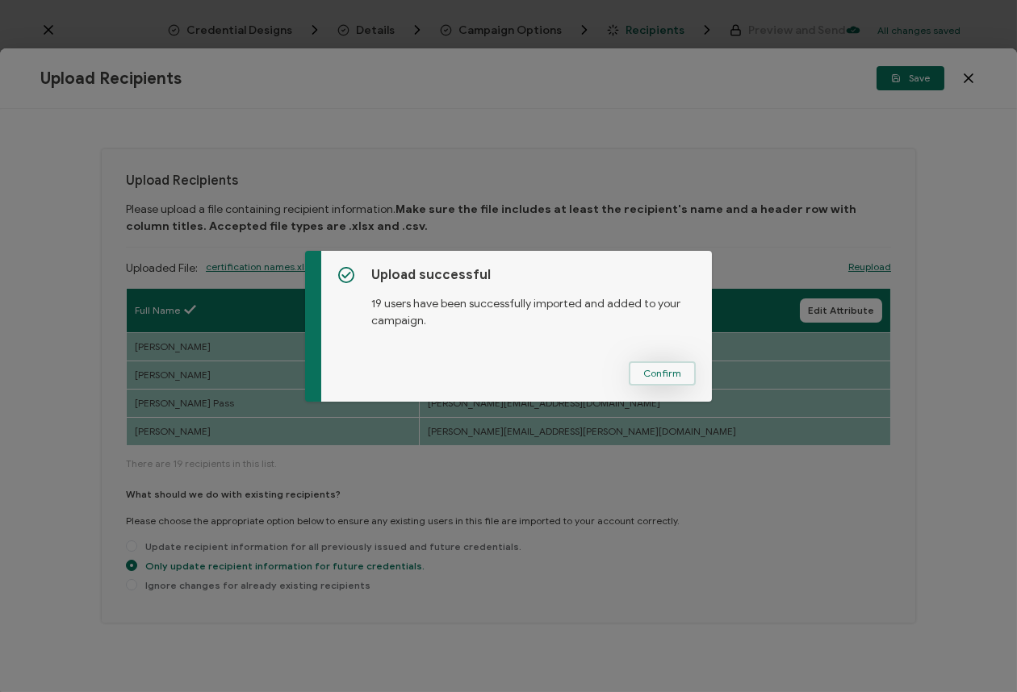
click at [660, 366] on button "Confirm" at bounding box center [662, 374] width 67 height 24
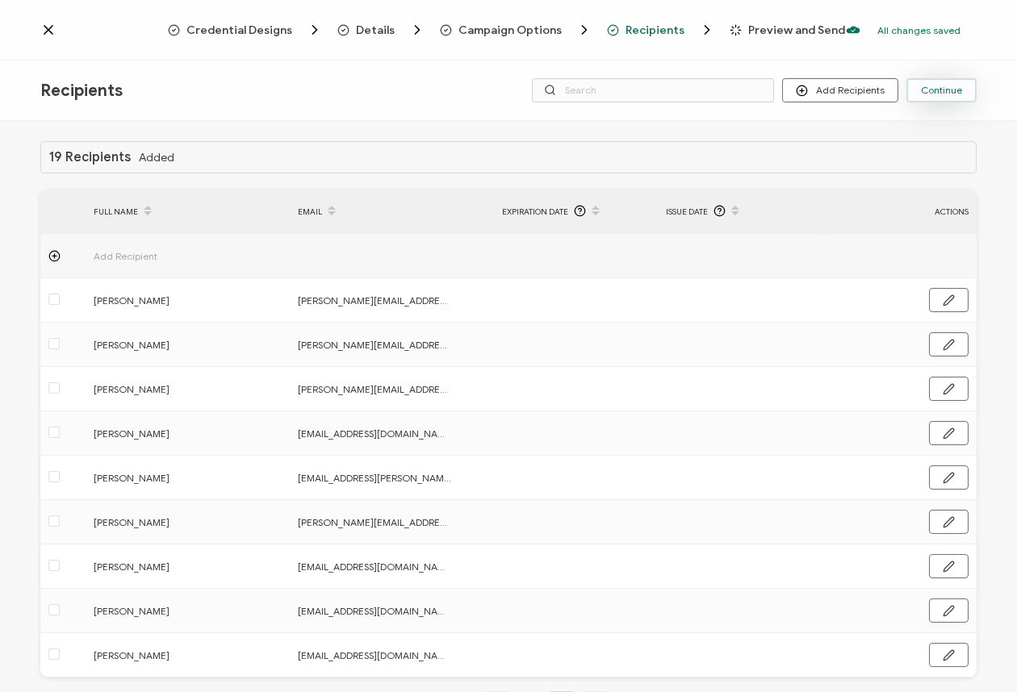
click at [937, 86] on span "Continue" at bounding box center [941, 91] width 41 height 10
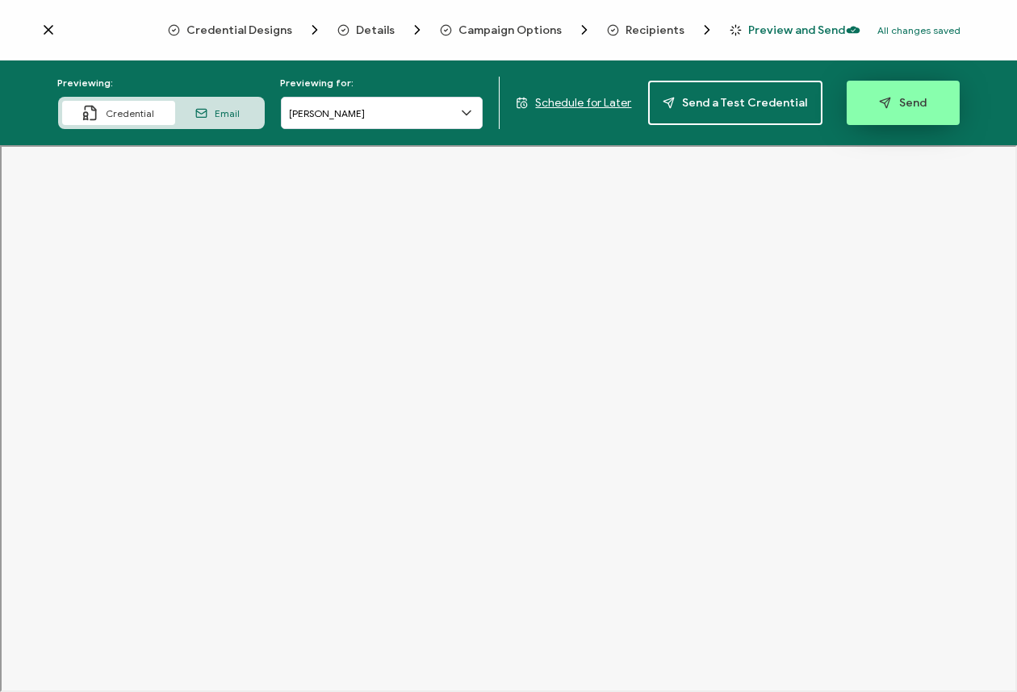
click at [914, 107] on span "Send" at bounding box center [903, 103] width 48 height 12
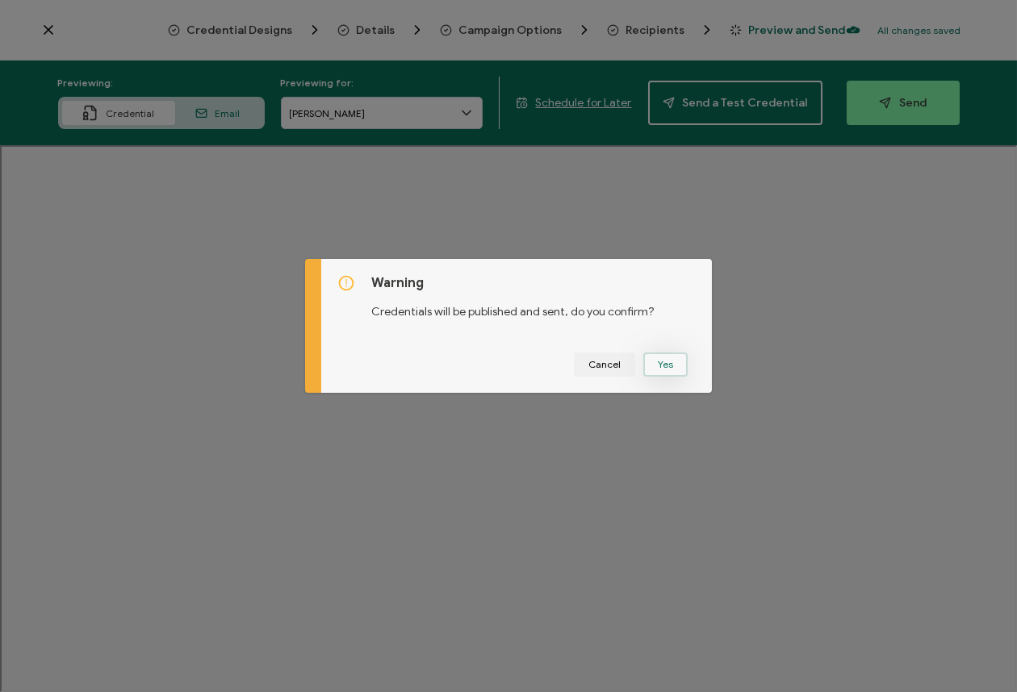
click at [673, 366] on button "Yes" at bounding box center [665, 365] width 44 height 24
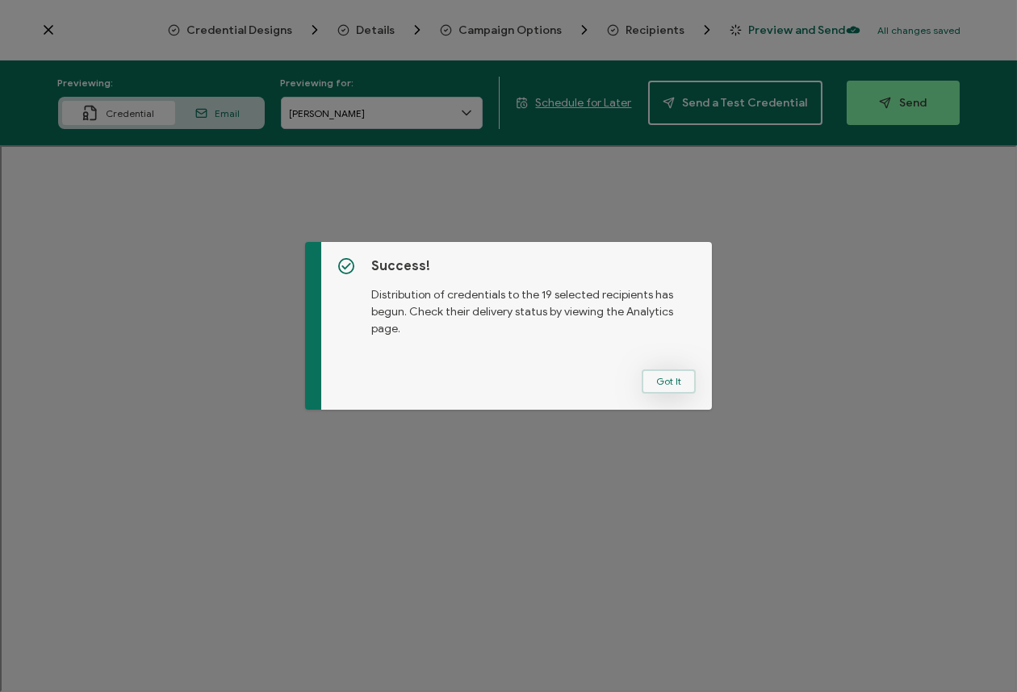
click at [666, 380] on button "Got It" at bounding box center [669, 382] width 54 height 24
